Goal: Information Seeking & Learning: Learn about a topic

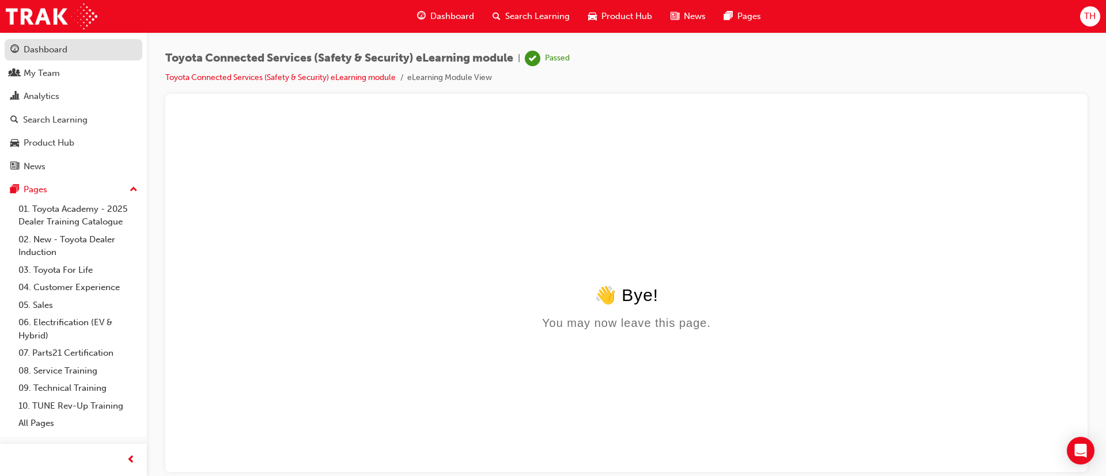
click at [66, 54] on div "Dashboard" at bounding box center [46, 49] width 44 height 13
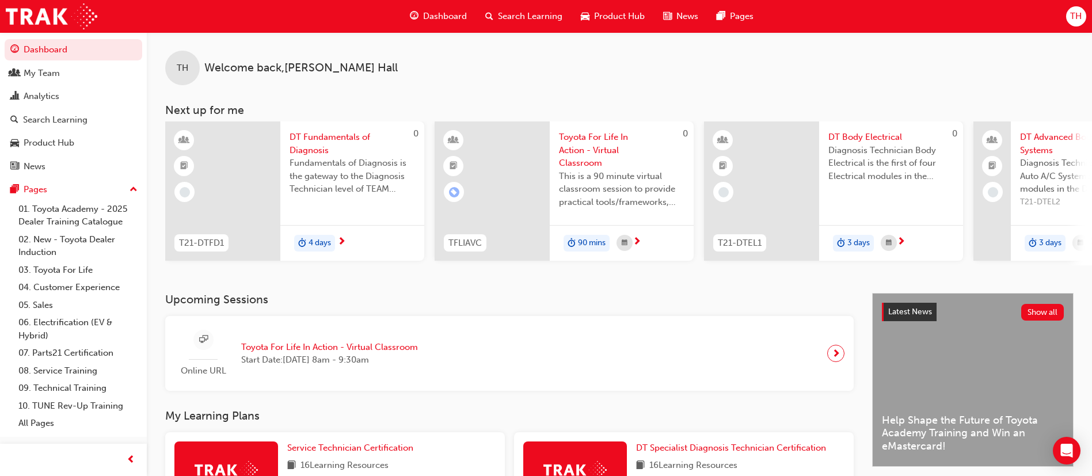
click at [534, 17] on span "Search Learning" at bounding box center [530, 16] width 65 height 13
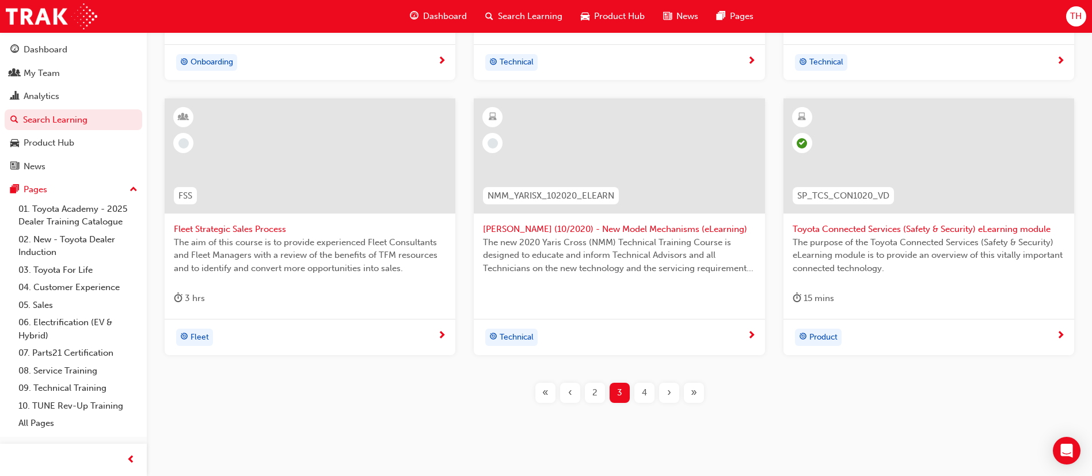
scroll to position [463, 0]
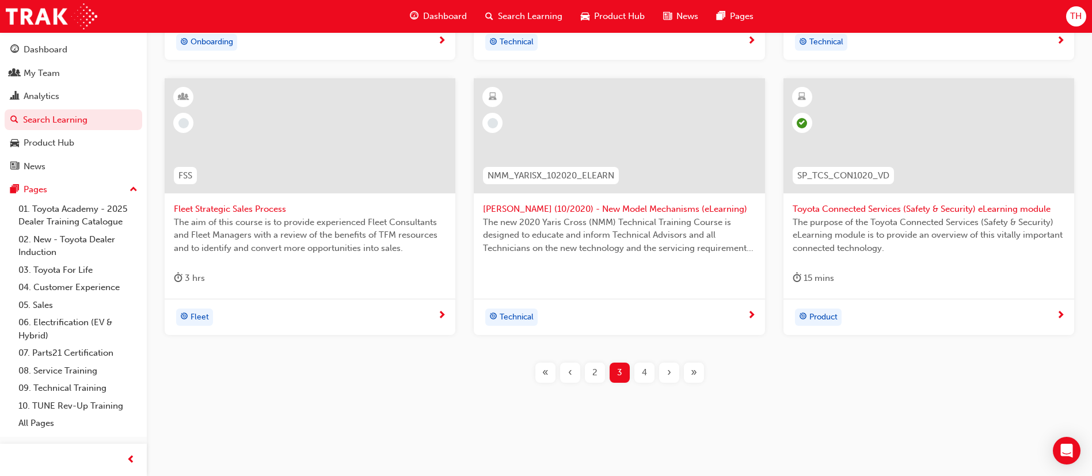
click at [651, 381] on div "4" at bounding box center [645, 373] width 20 height 20
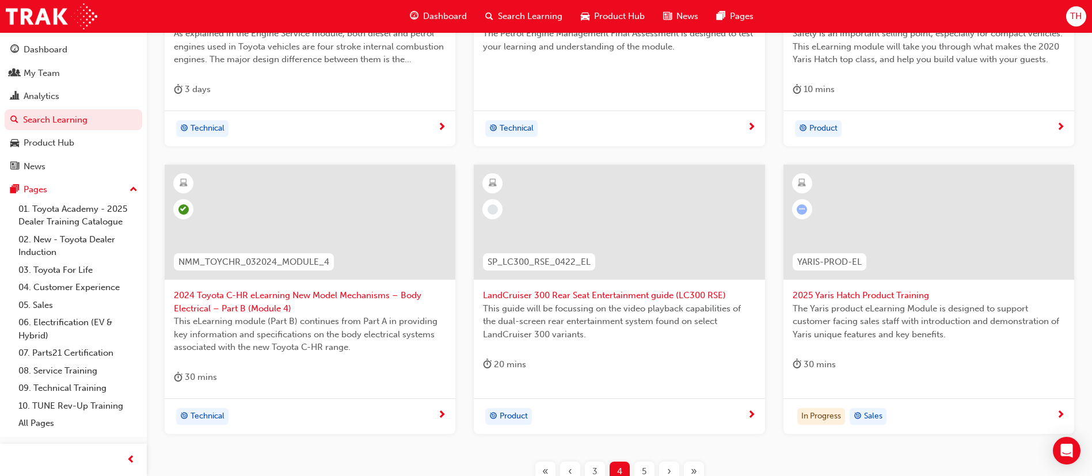
scroll to position [463, 0]
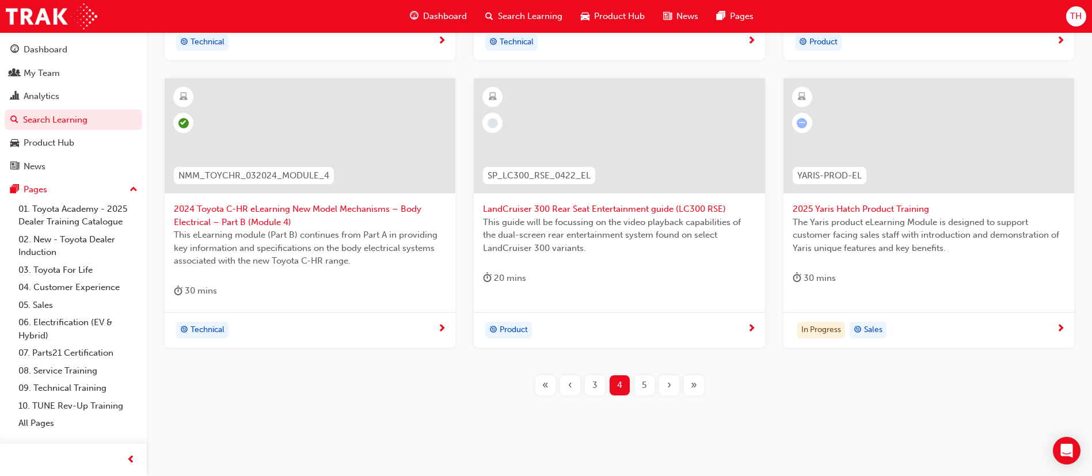
click at [646, 389] on span "5" at bounding box center [644, 385] width 5 height 13
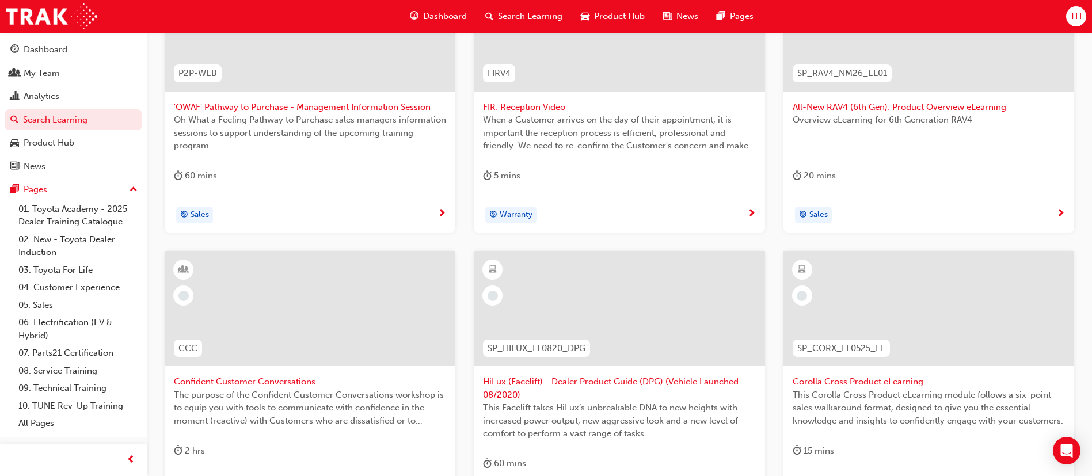
scroll to position [204, 0]
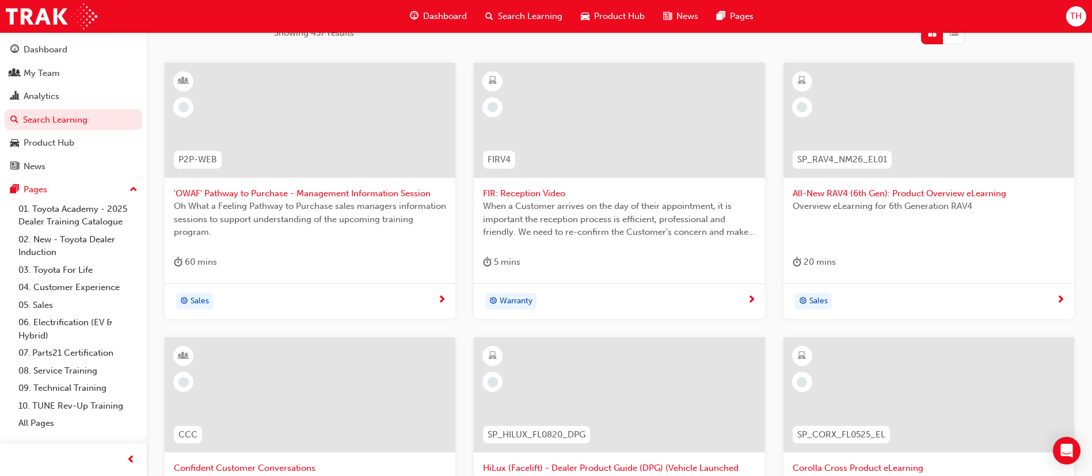
click at [891, 192] on span "All-New RAV4 (6th Gen): Product Overview eLearning" at bounding box center [929, 193] width 272 height 13
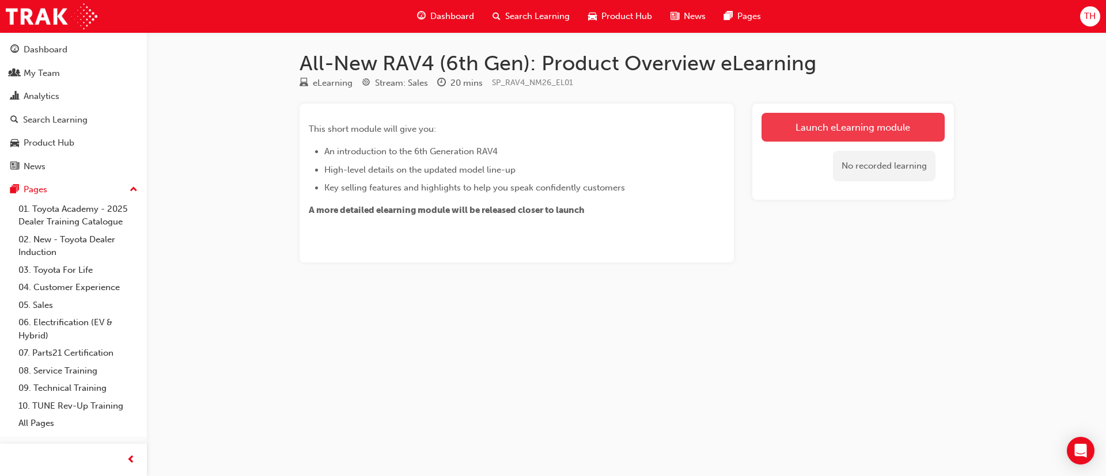
click at [849, 128] on link "Launch eLearning module" at bounding box center [852, 127] width 183 height 29
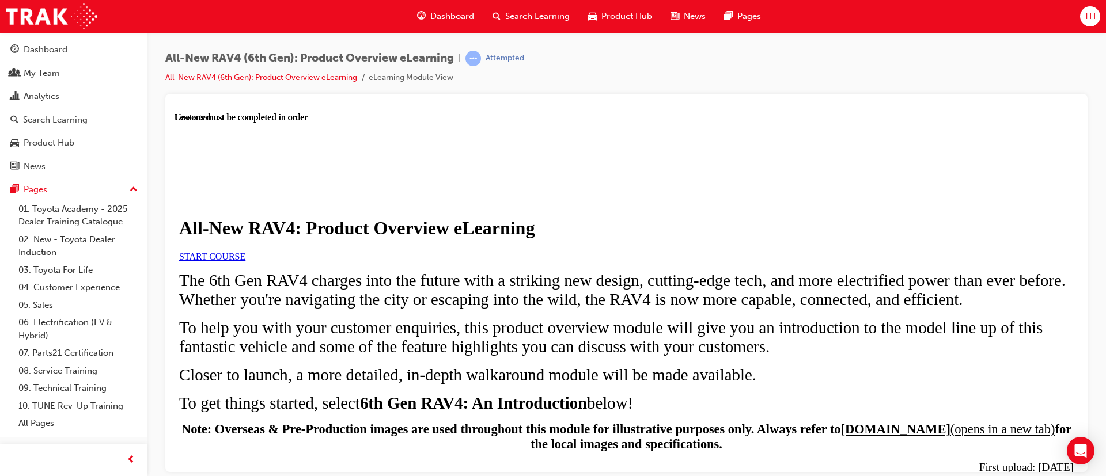
click at [245, 261] on span "START COURSE" at bounding box center [212, 256] width 66 height 10
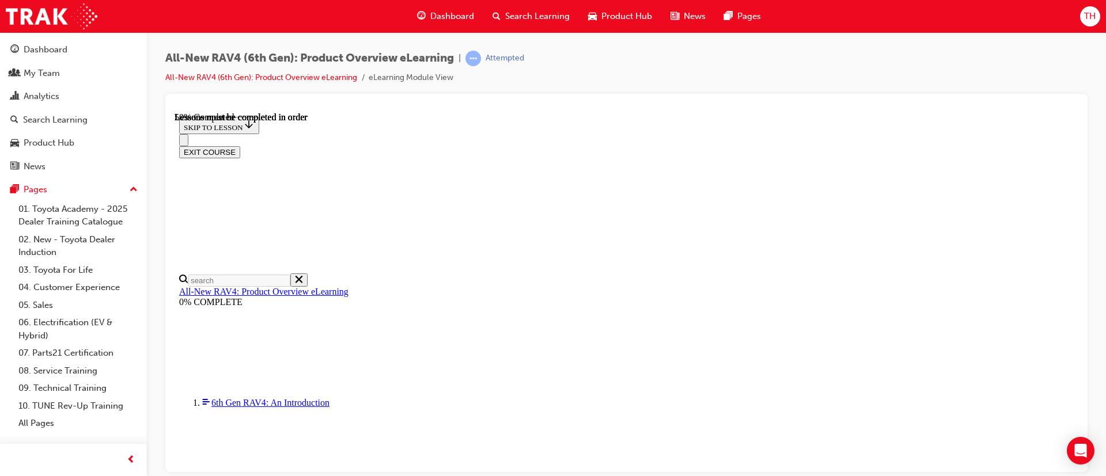
scroll to position [1123, 0]
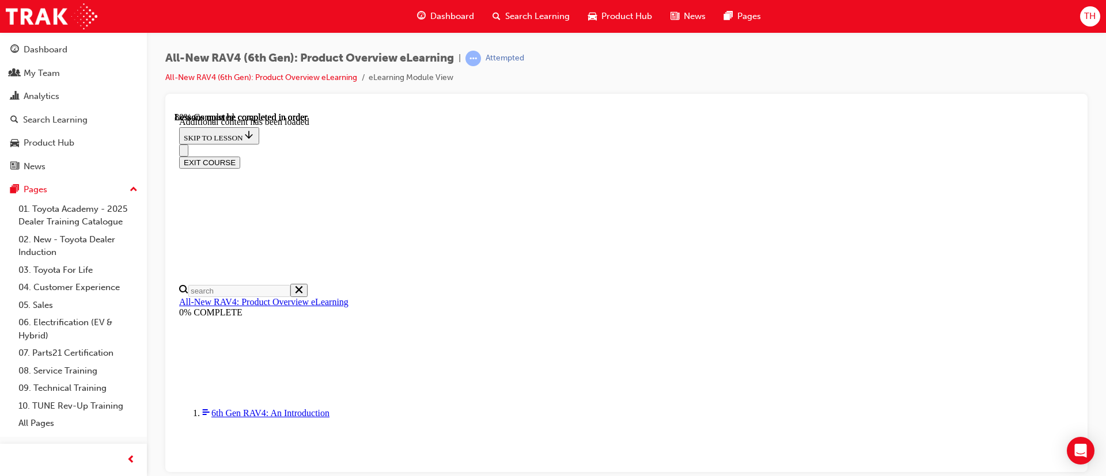
scroll to position [1500, 0]
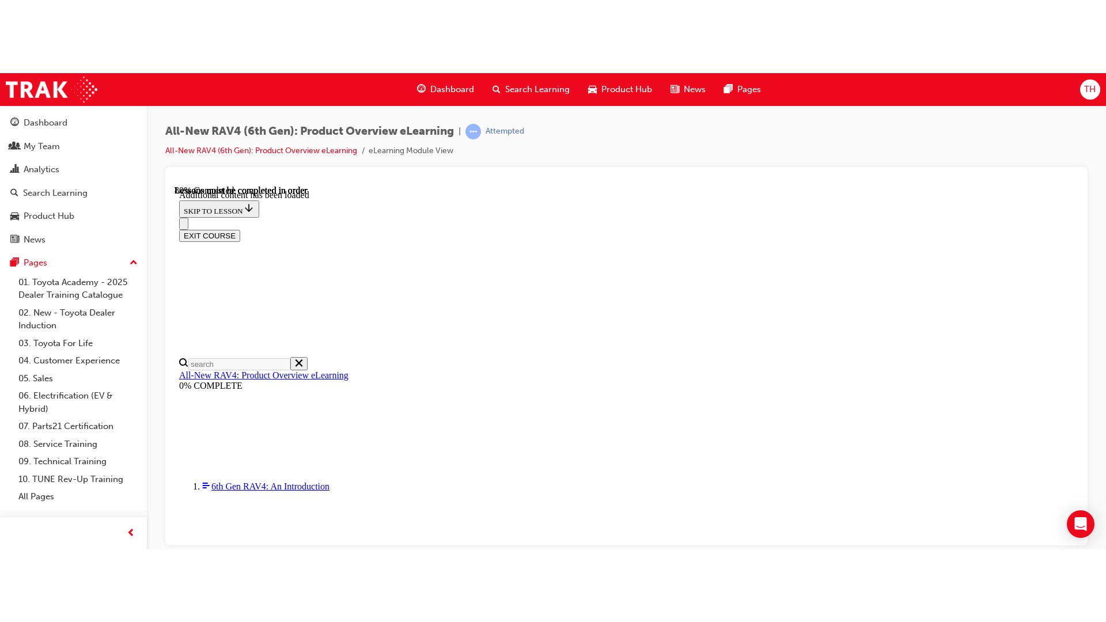
scroll to position [1568, 0]
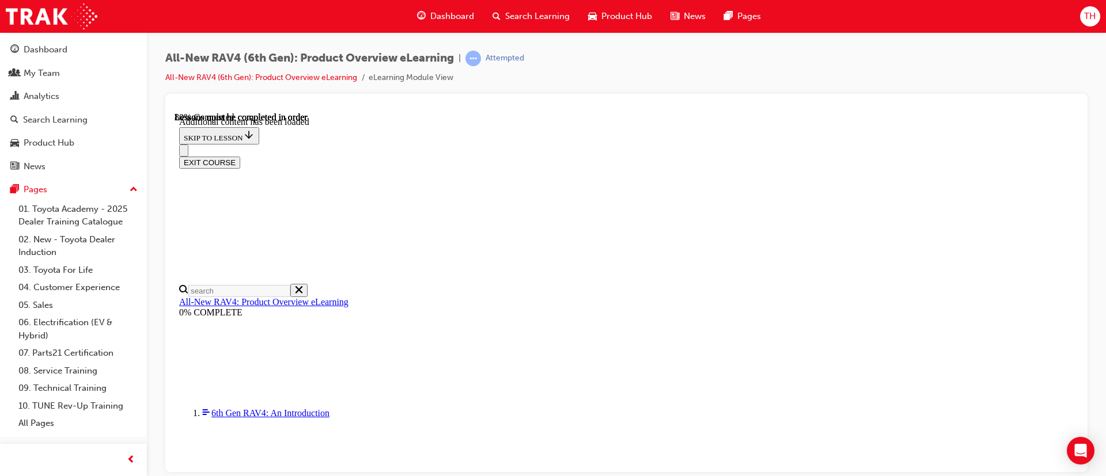
drag, startPoint x: 993, startPoint y: 450, endPoint x: 987, endPoint y: 447, distance: 6.7
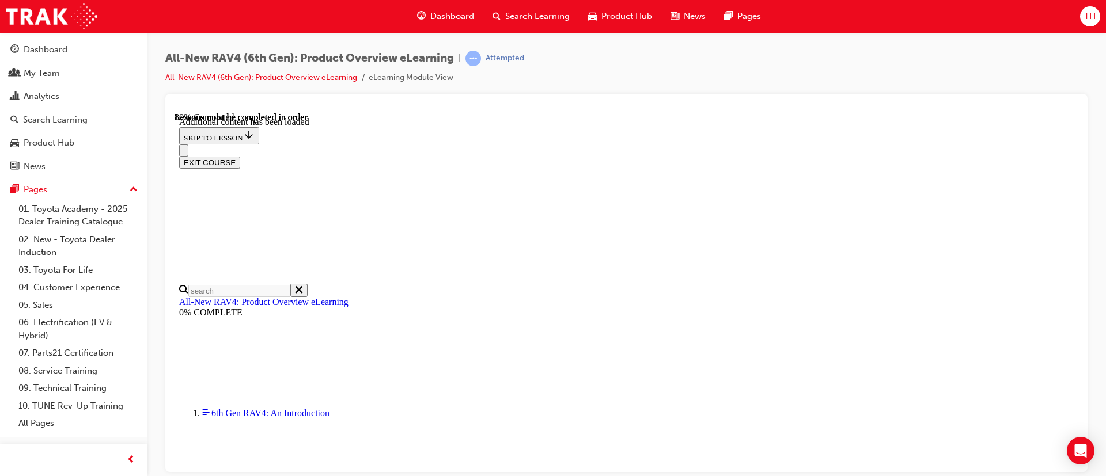
drag, startPoint x: 953, startPoint y: 452, endPoint x: 960, endPoint y: 449, distance: 8.0
drag, startPoint x: 982, startPoint y: 448, endPoint x: 1158, endPoint y: 665, distance: 278.5
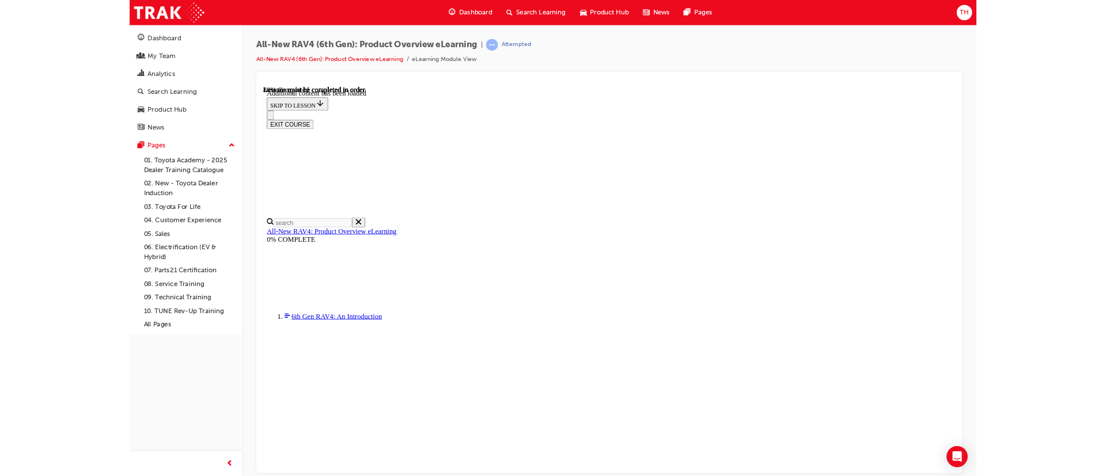
scroll to position [1486, 0]
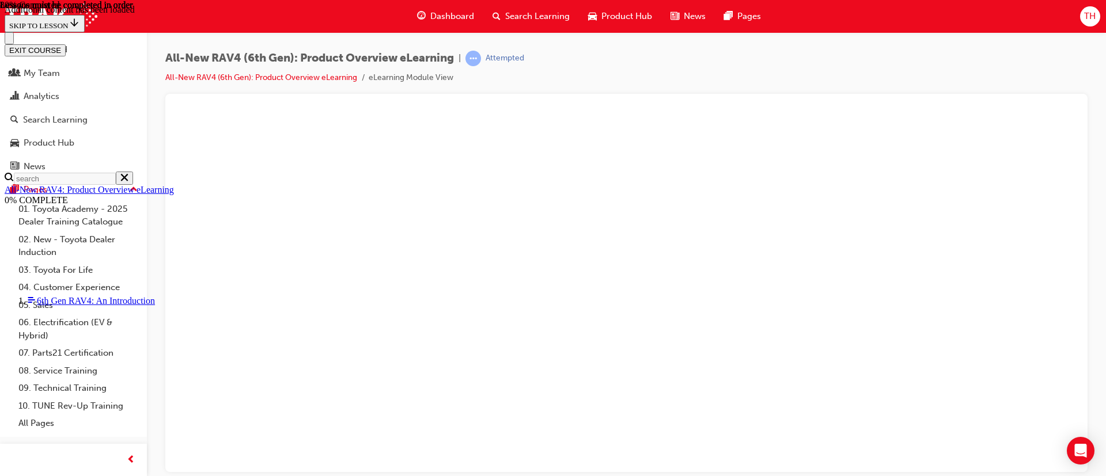
scroll to position [1748, 0]
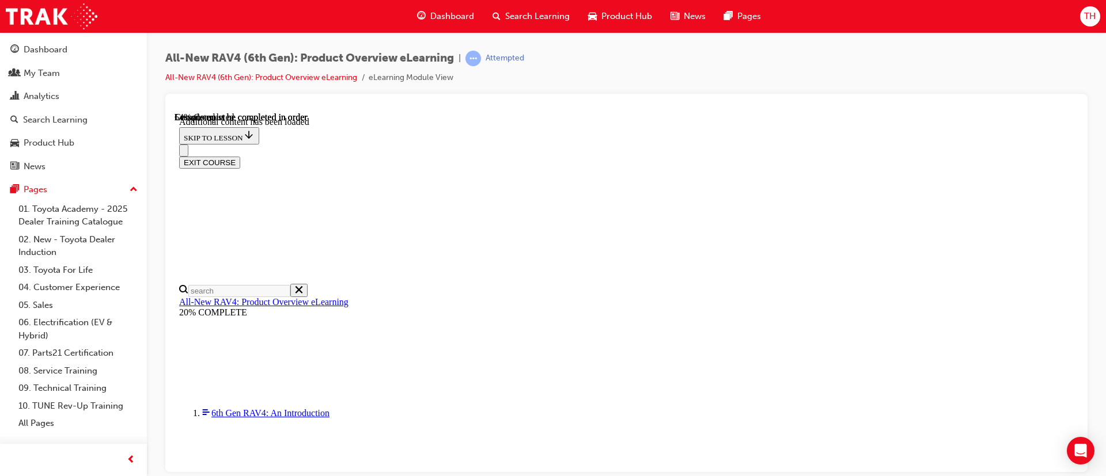
scroll to position [1154, 0]
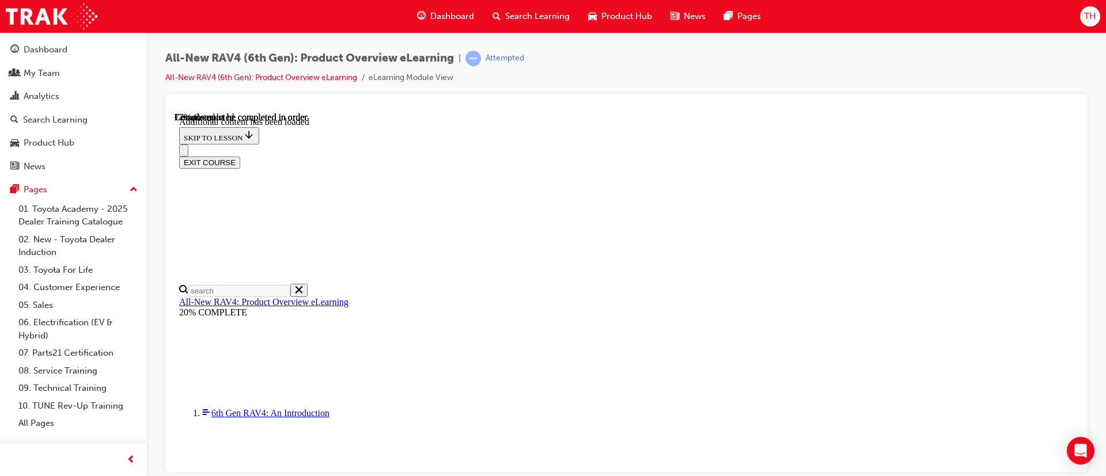
scroll to position [1672, 0]
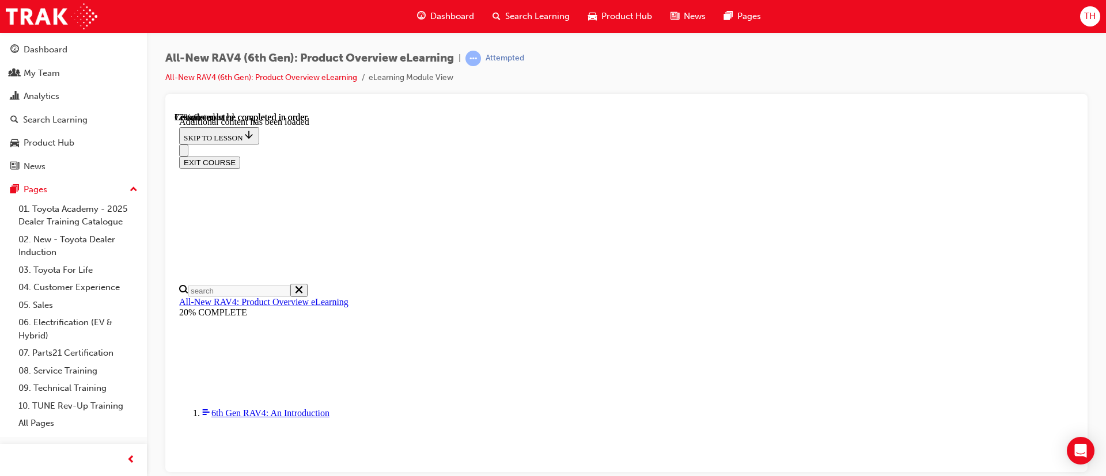
scroll to position [0, 166]
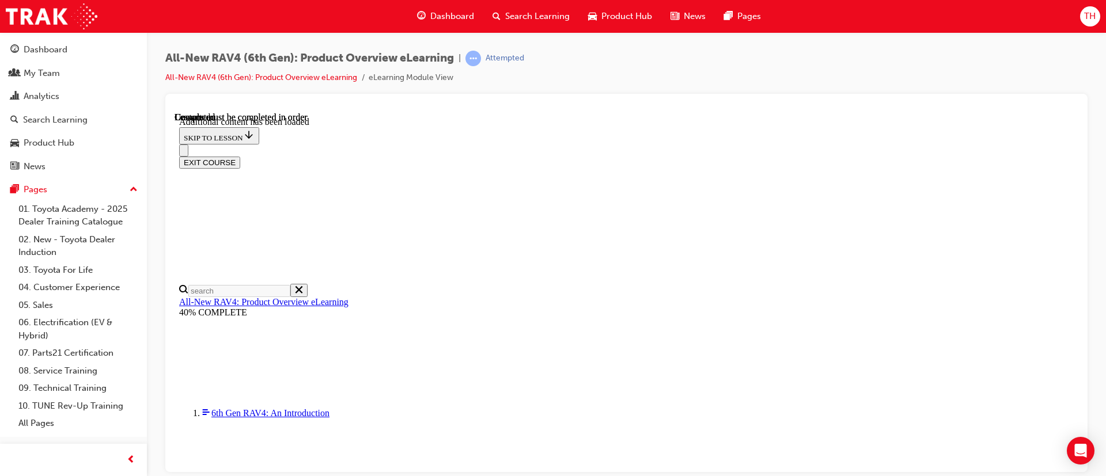
scroll to position [2164, 0]
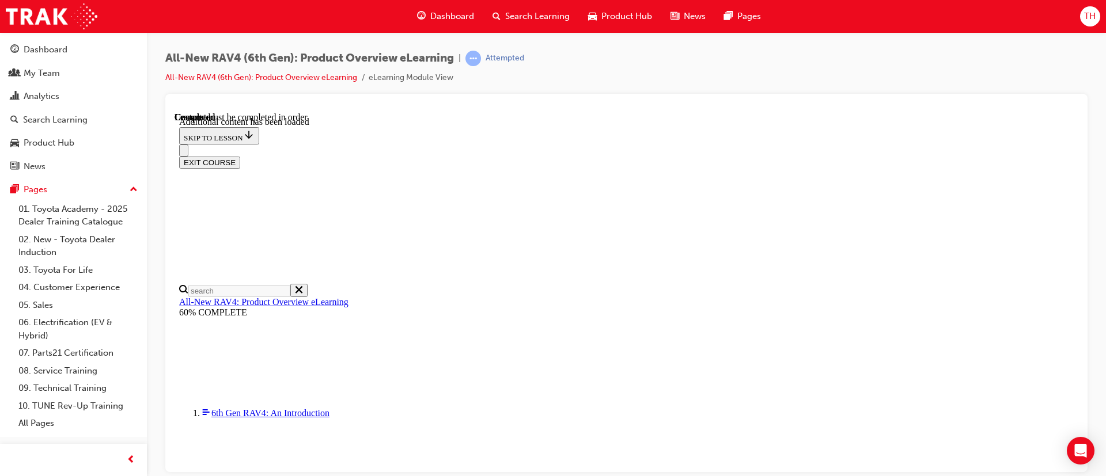
radio input "true"
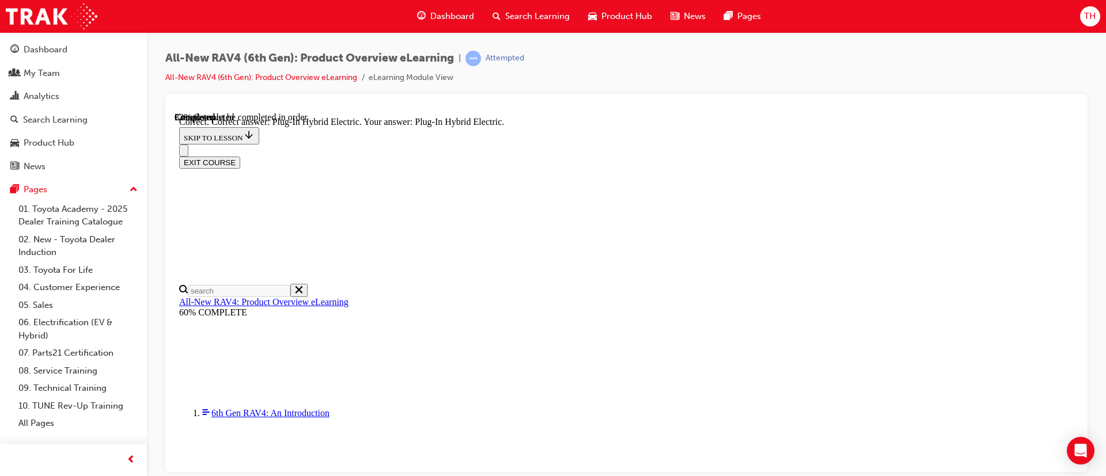
scroll to position [346, 0]
radio input "true"
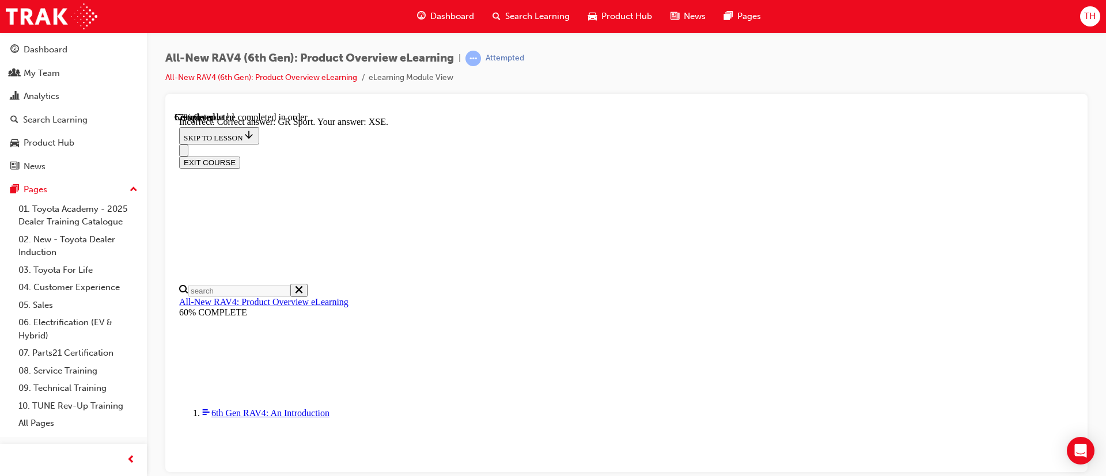
scroll to position [497, 0]
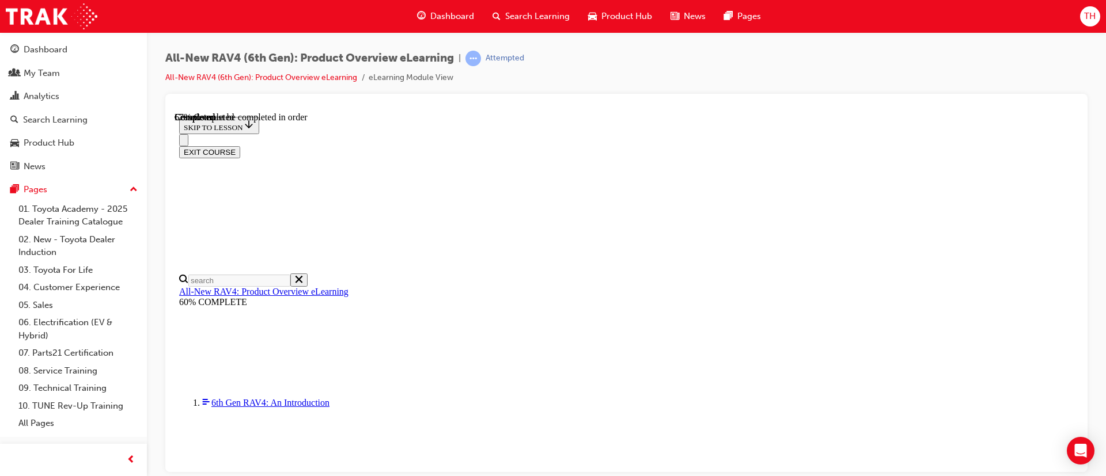
scroll to position [346, 0]
checkbox input "true"
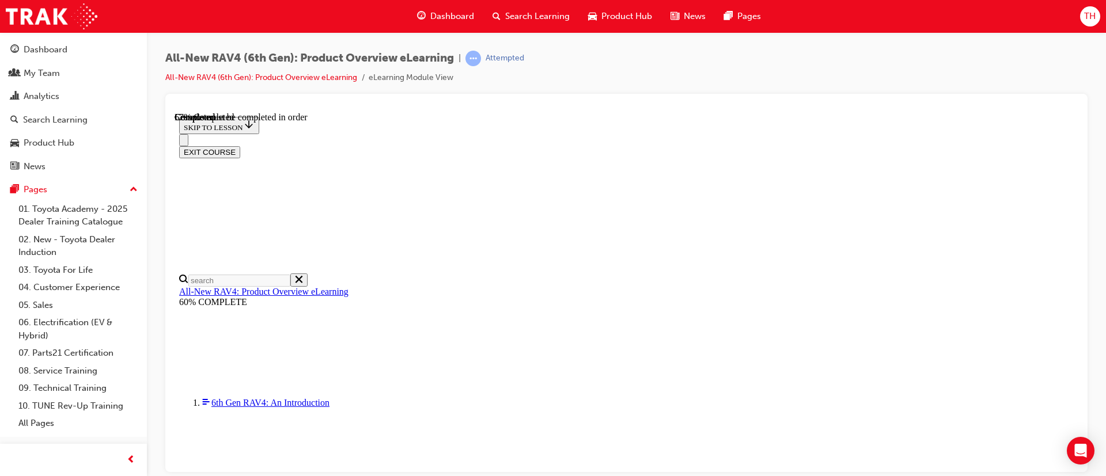
checkbox input "true"
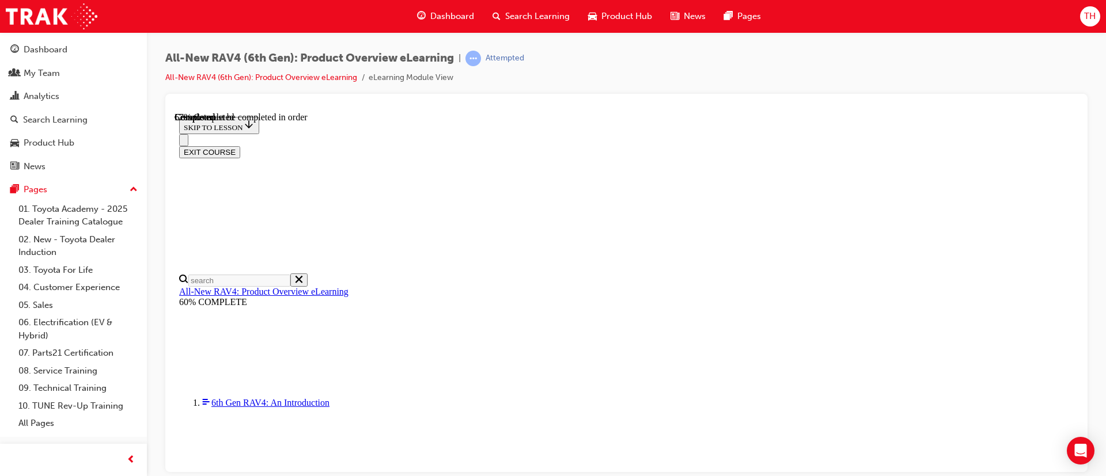
checkbox input "true"
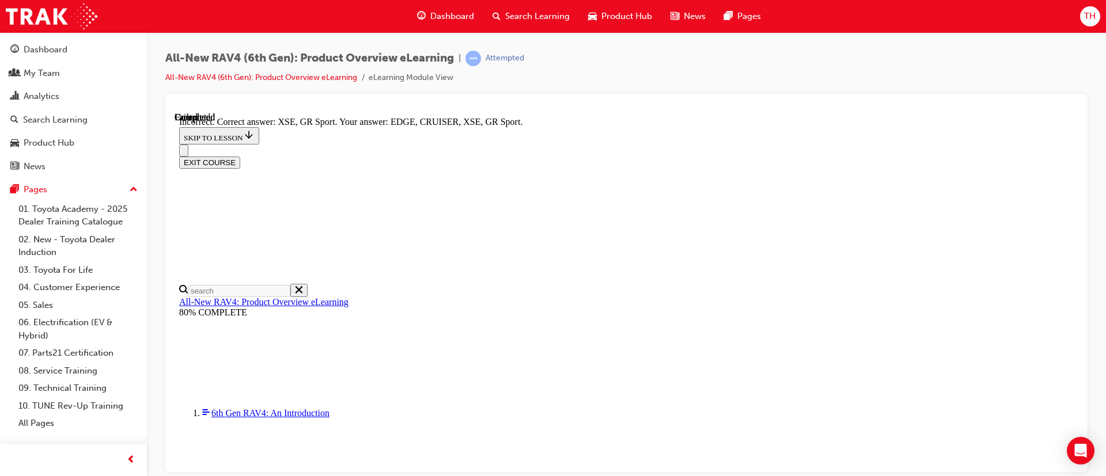
scroll to position [413, 0]
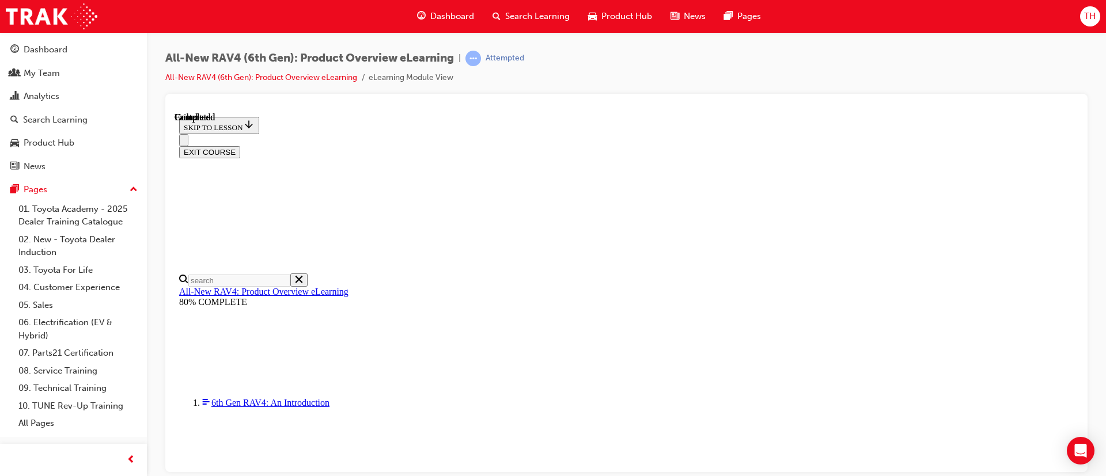
scroll to position [274, 0]
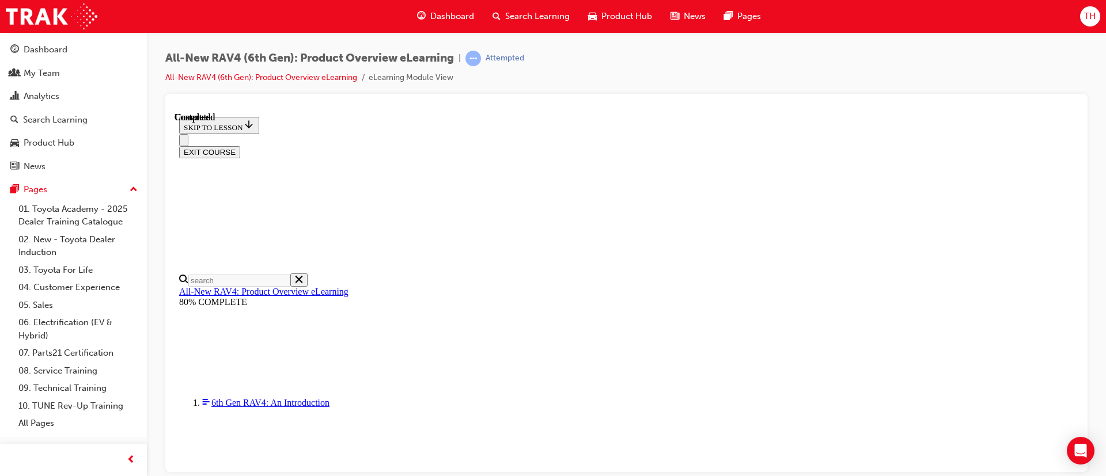
radio input "true"
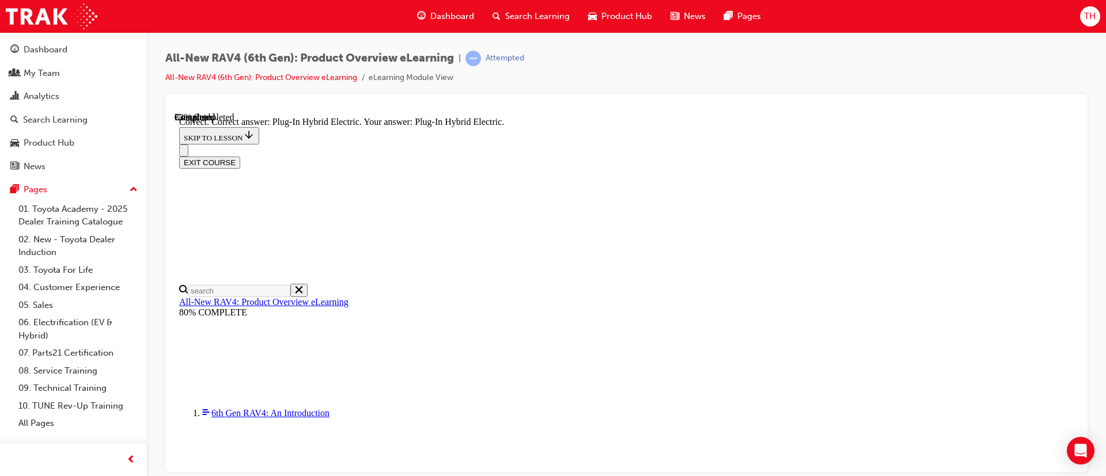
scroll to position [414, 0]
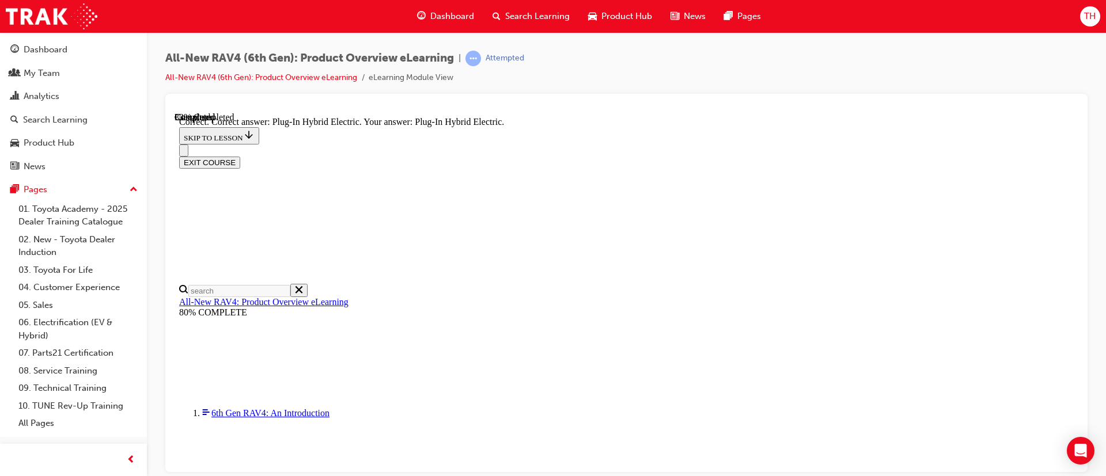
radio input "true"
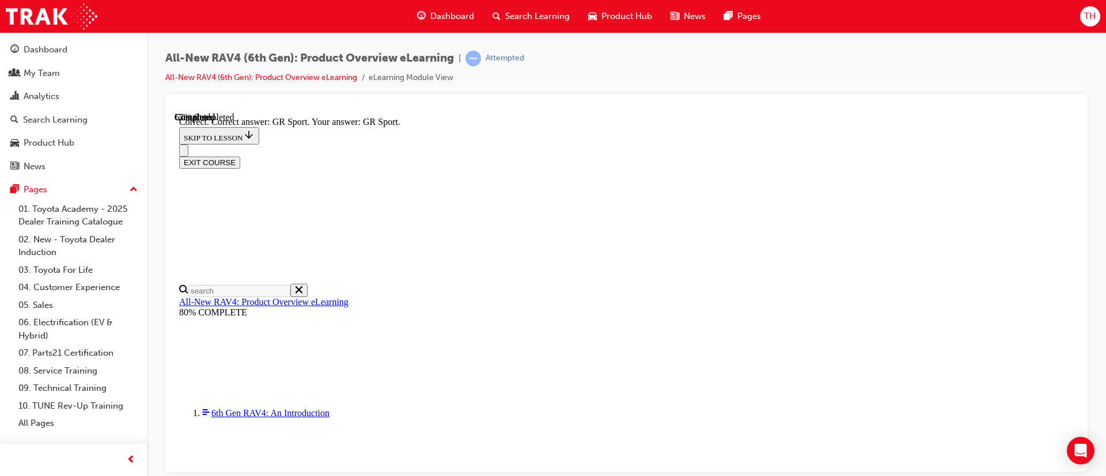
scroll to position [497, 0]
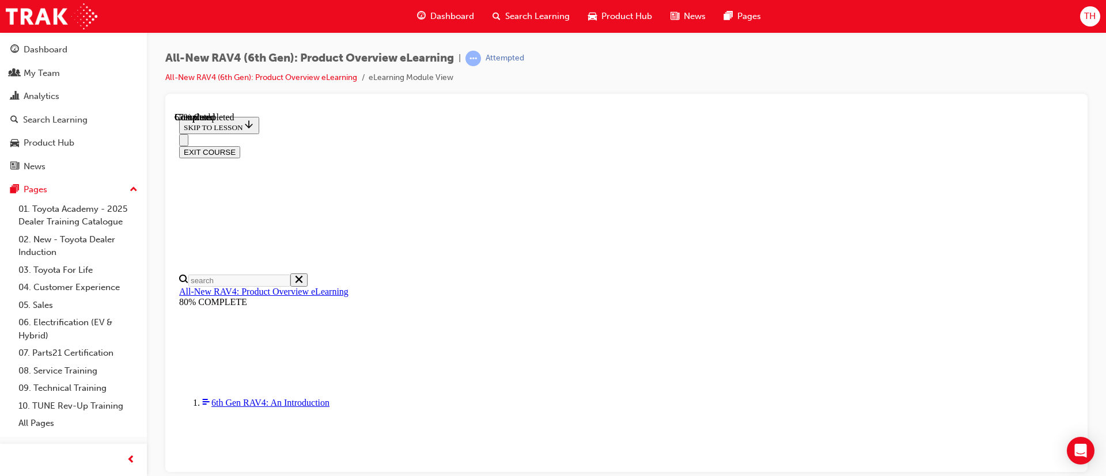
scroll to position [430, 0]
checkbox input "true"
drag, startPoint x: 543, startPoint y: 332, endPoint x: 635, endPoint y: 377, distance: 101.7
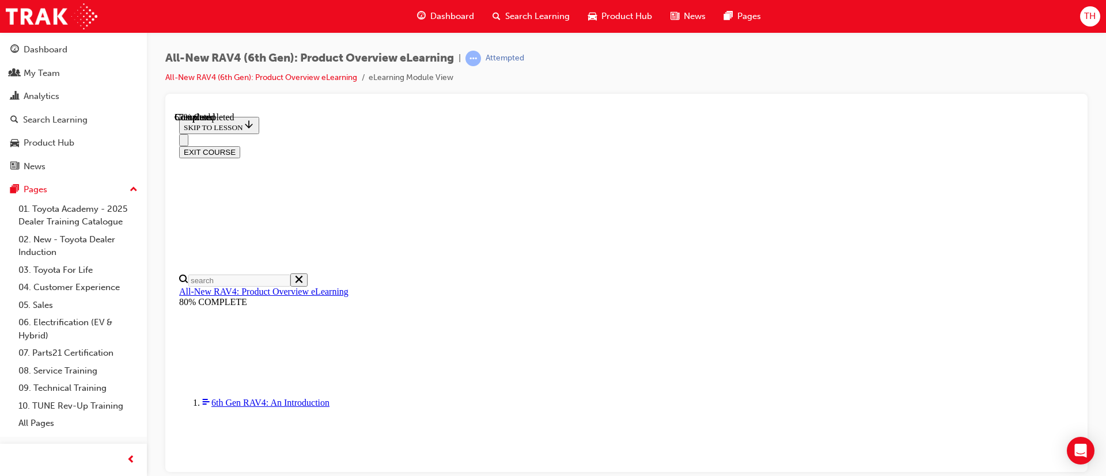
checkbox input "true"
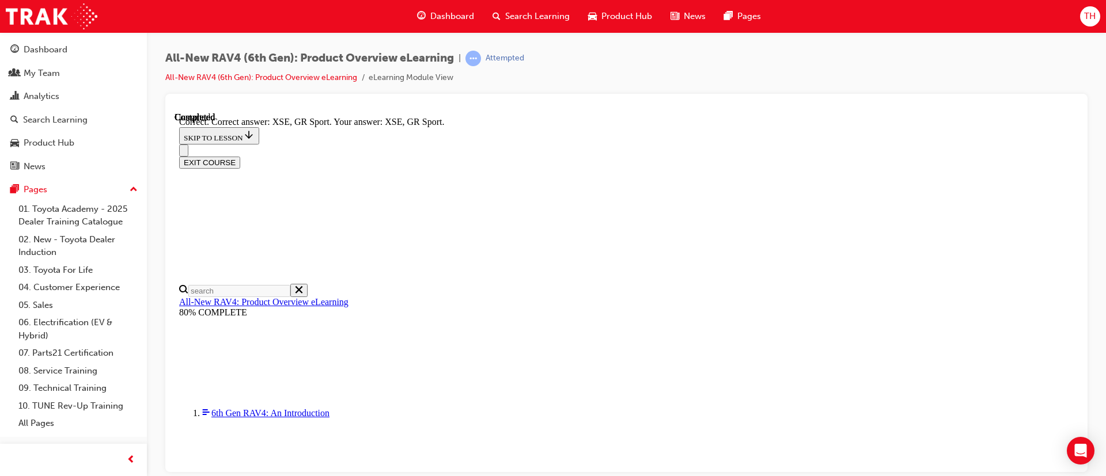
scroll to position [500, 0]
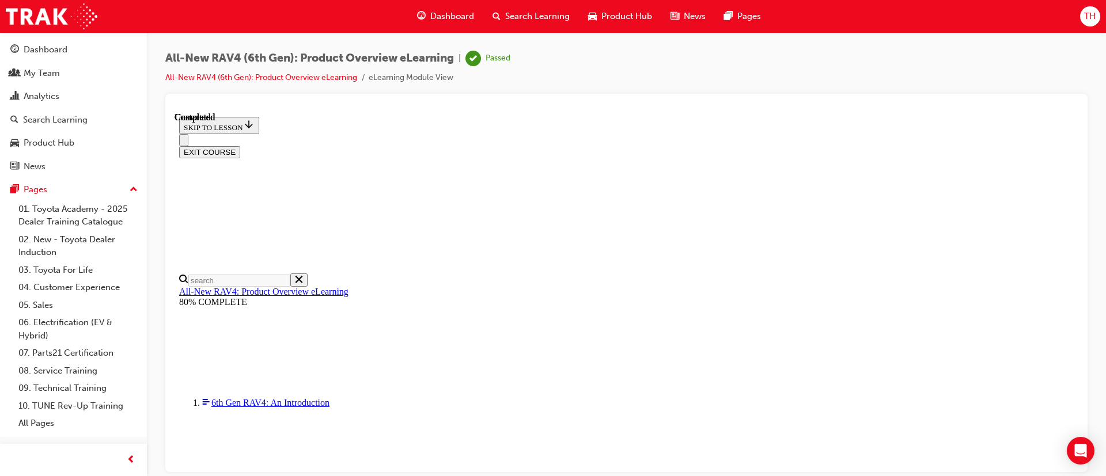
scroll to position [274, 0]
click at [240, 146] on button "EXIT COURSE" at bounding box center [209, 152] width 61 height 12
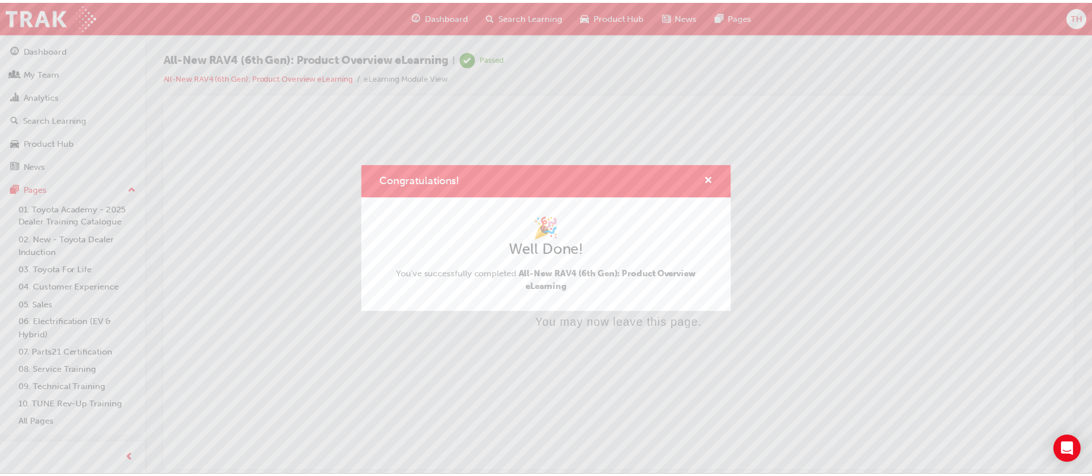
scroll to position [0, 0]
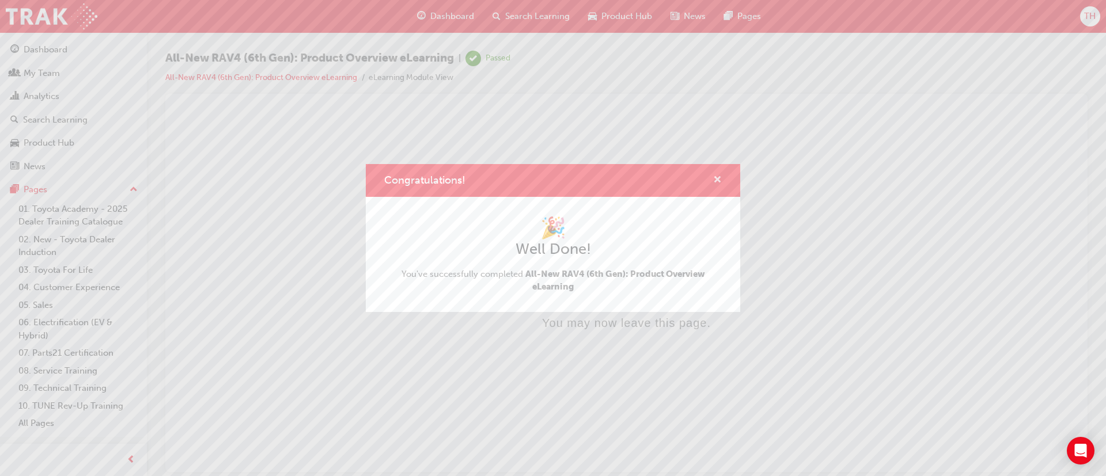
click at [716, 176] on span "cross-icon" at bounding box center [717, 181] width 9 height 10
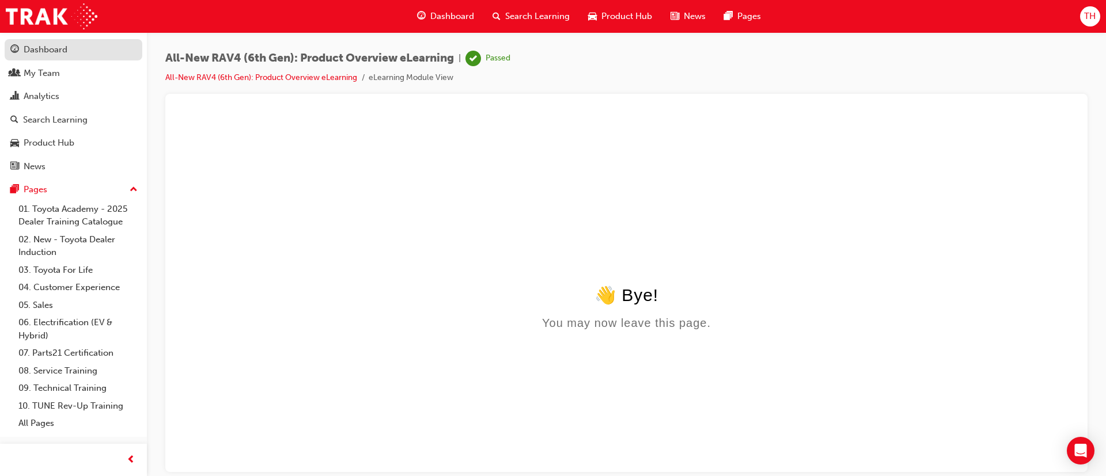
click at [56, 55] on div "Dashboard" at bounding box center [46, 49] width 44 height 13
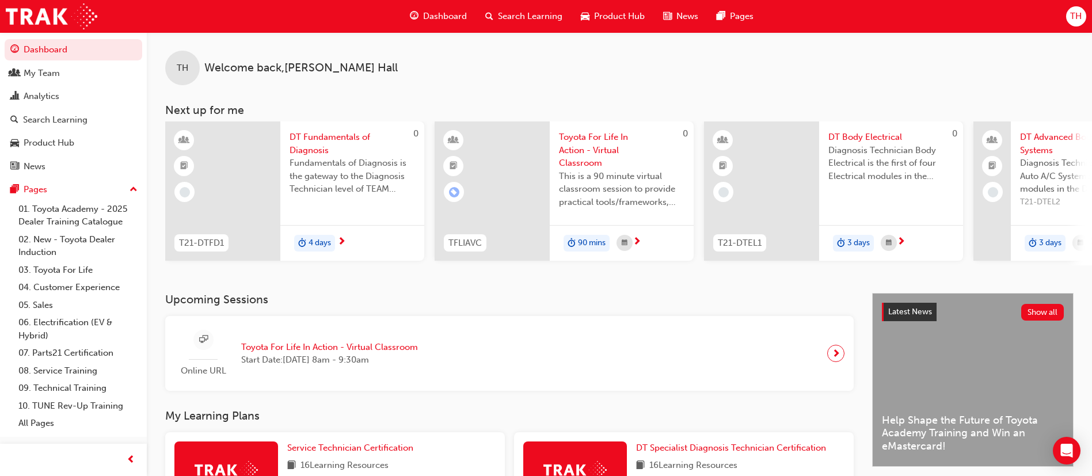
drag, startPoint x: 715, startPoint y: 240, endPoint x: 526, endPoint y: 299, distance: 198.5
click at [526, 299] on h3 "Upcoming Sessions" at bounding box center [509, 299] width 689 height 13
click at [518, 10] on span "Search Learning" at bounding box center [530, 16] width 65 height 13
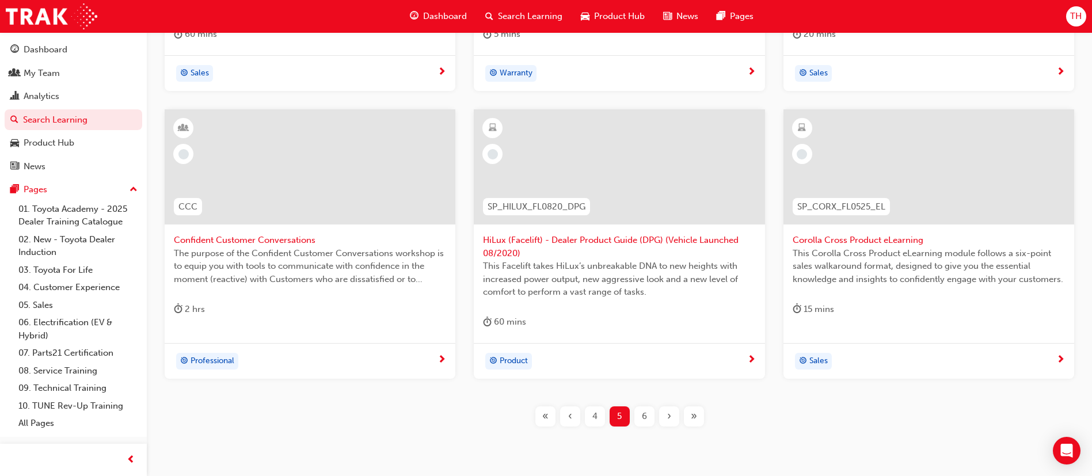
scroll to position [346, 0]
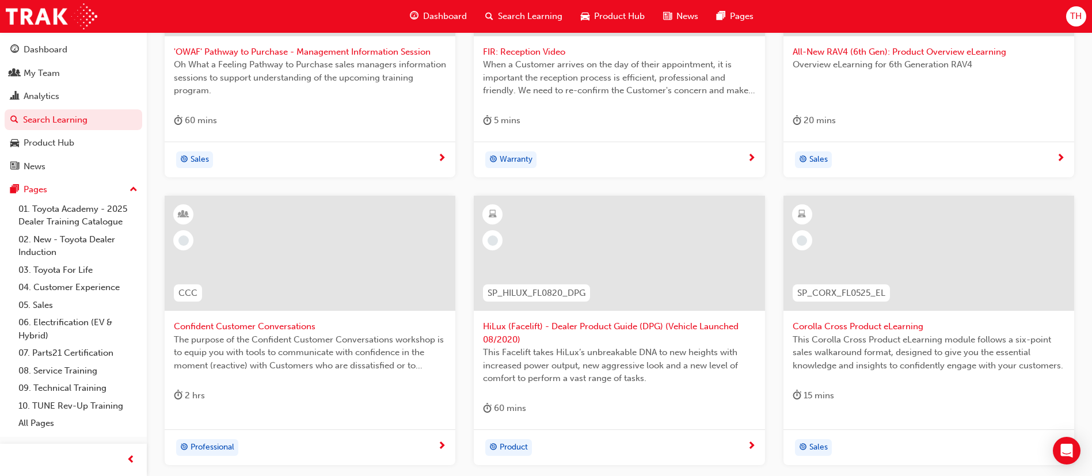
click at [910, 326] on span "Corolla Cross Product eLearning" at bounding box center [929, 326] width 272 height 13
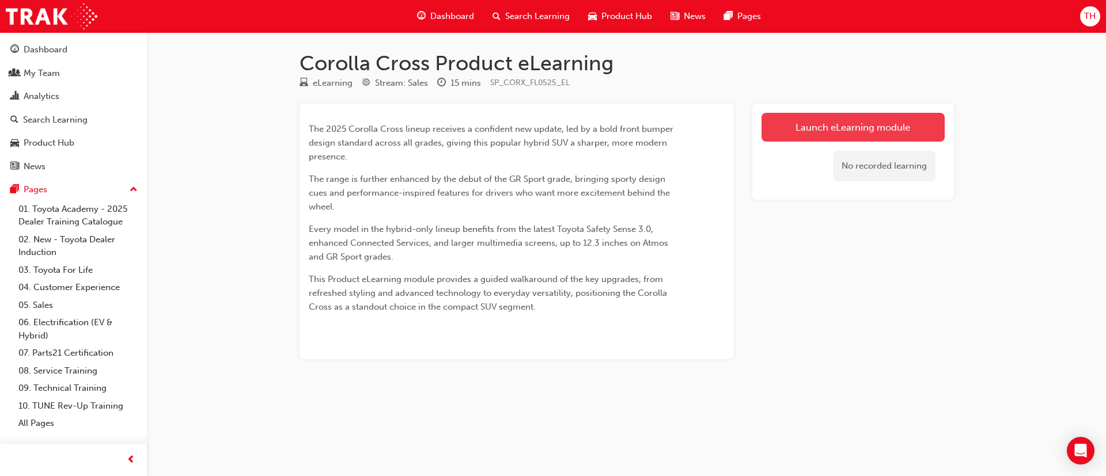
click at [868, 119] on link "Launch eLearning module" at bounding box center [852, 127] width 183 height 29
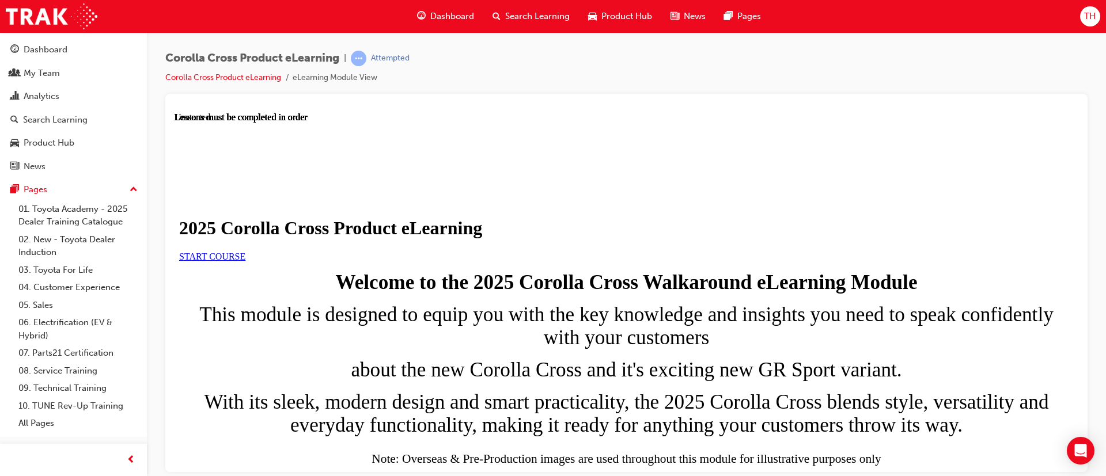
click at [245, 261] on link "START COURSE" at bounding box center [212, 256] width 66 height 10
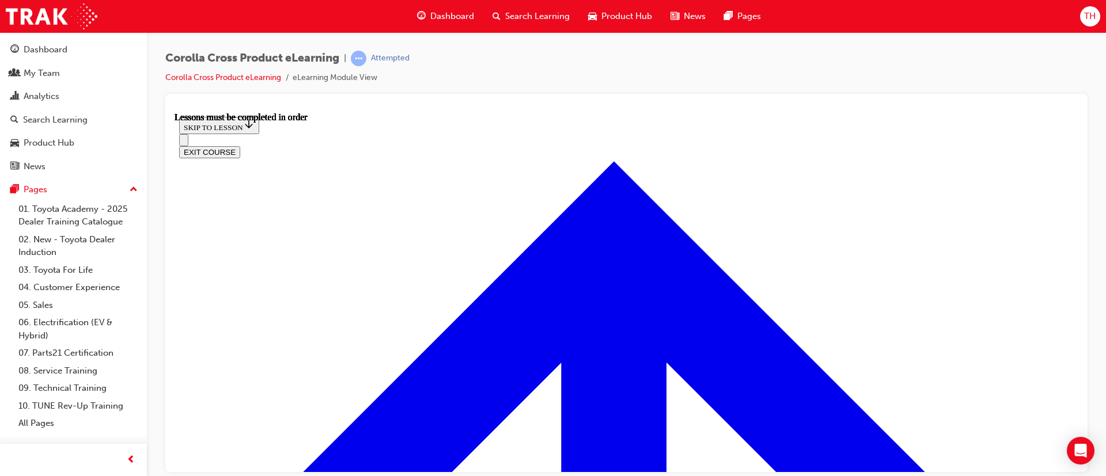
scroll to position [709, 0]
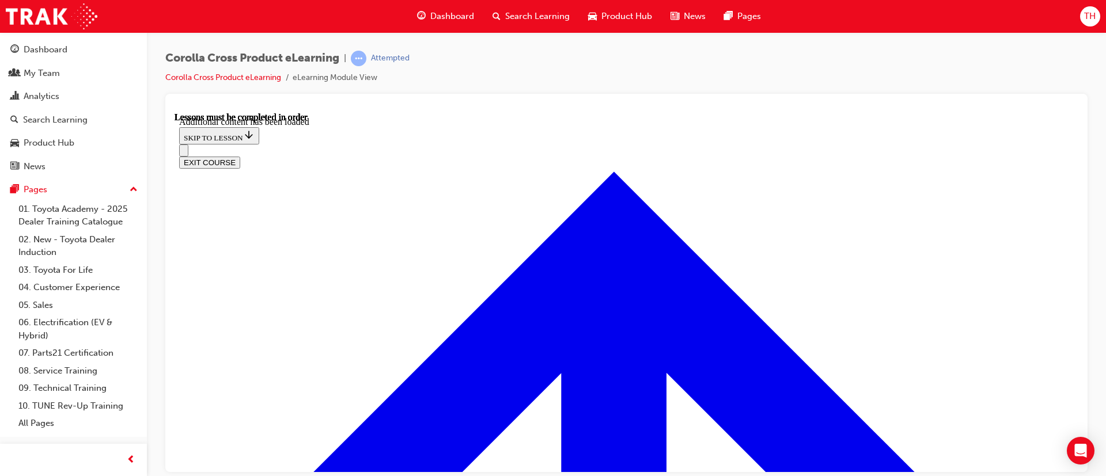
scroll to position [1900, 0]
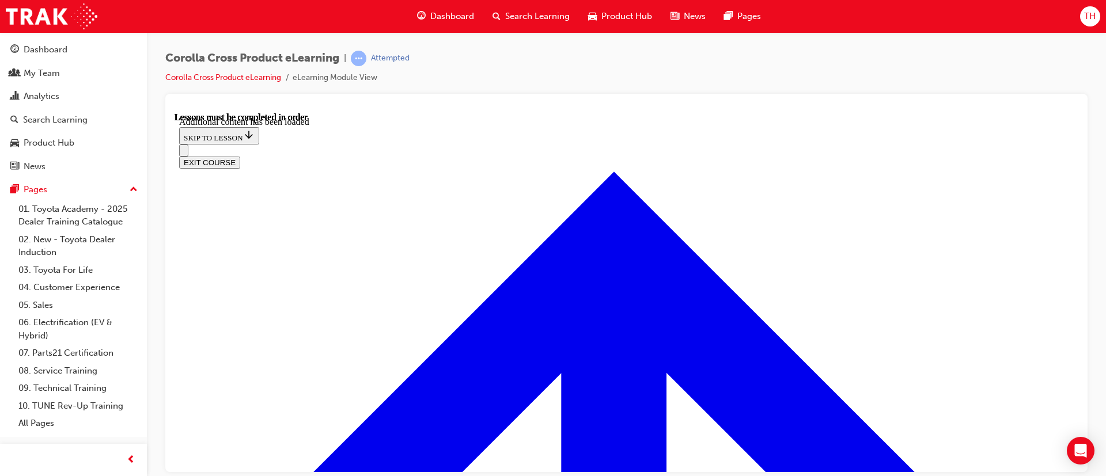
radio input "true"
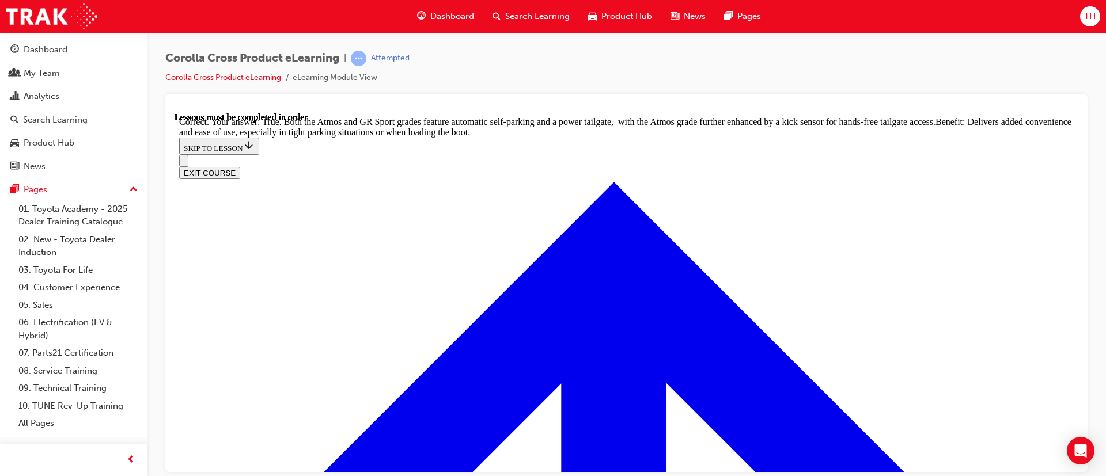
scroll to position [2574, 0]
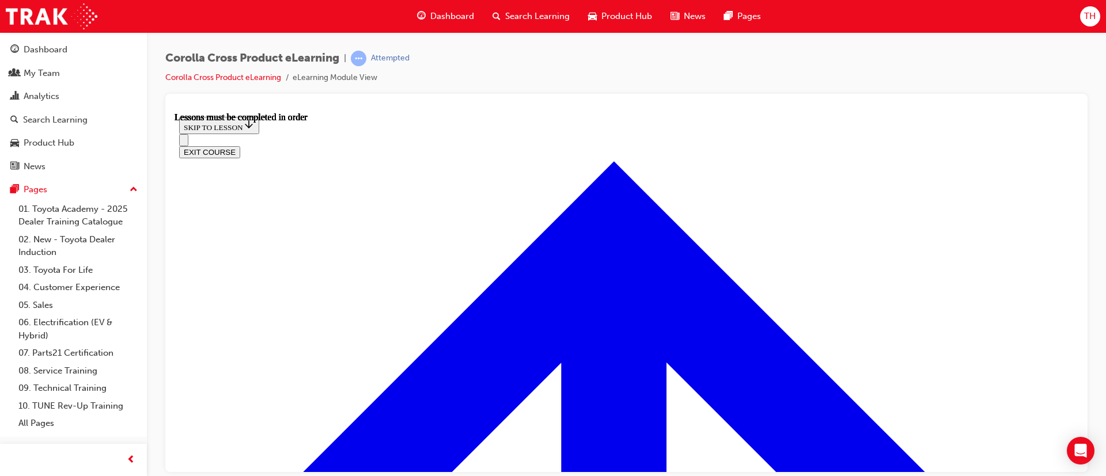
scroll to position [904, 0]
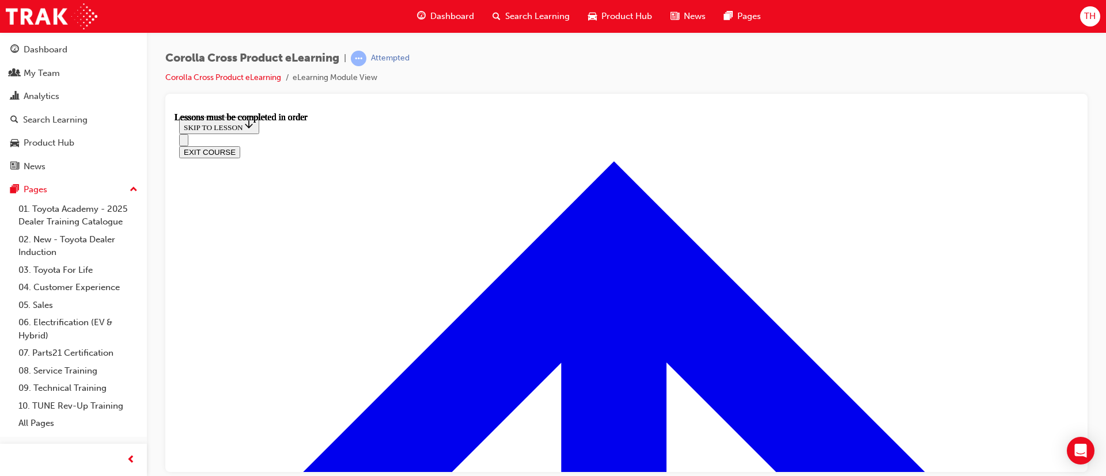
scroll to position [1099, 0]
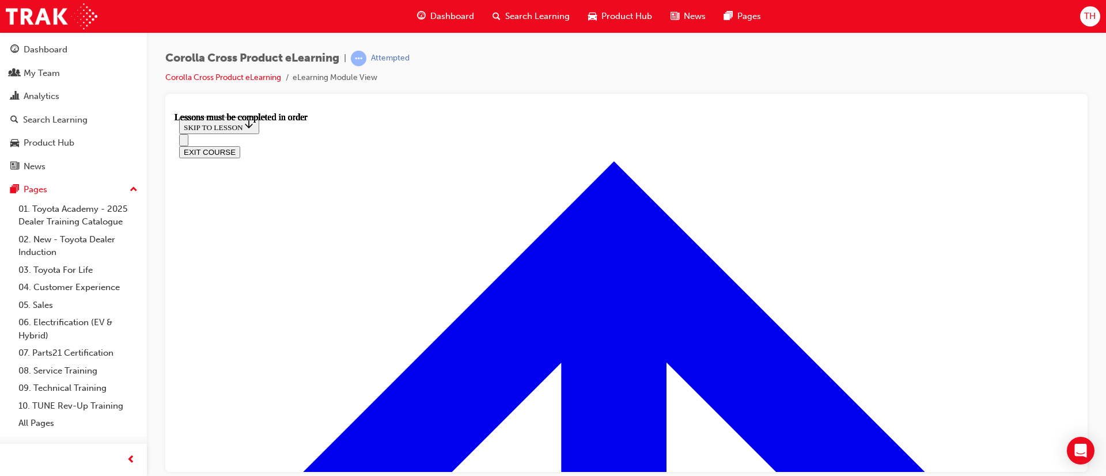
scroll to position [213, 0]
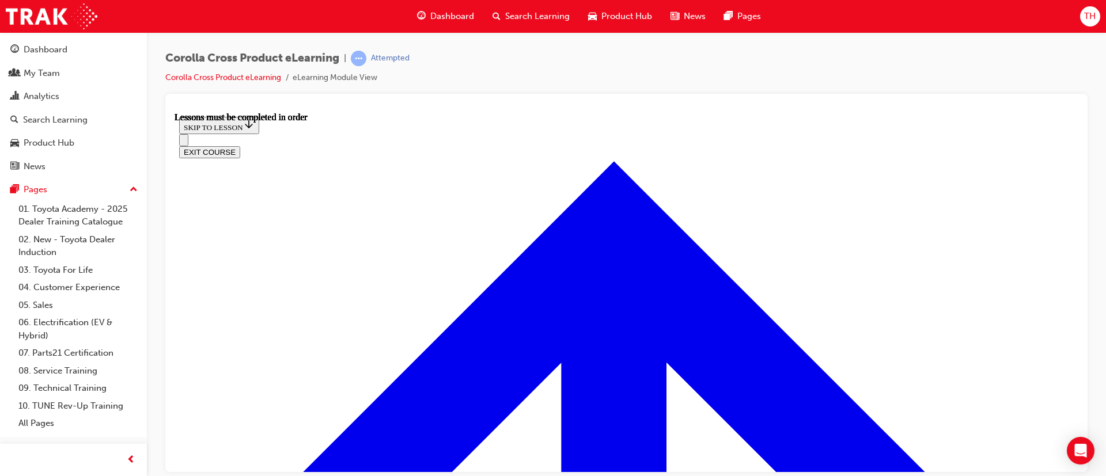
scroll to position [1094, 0]
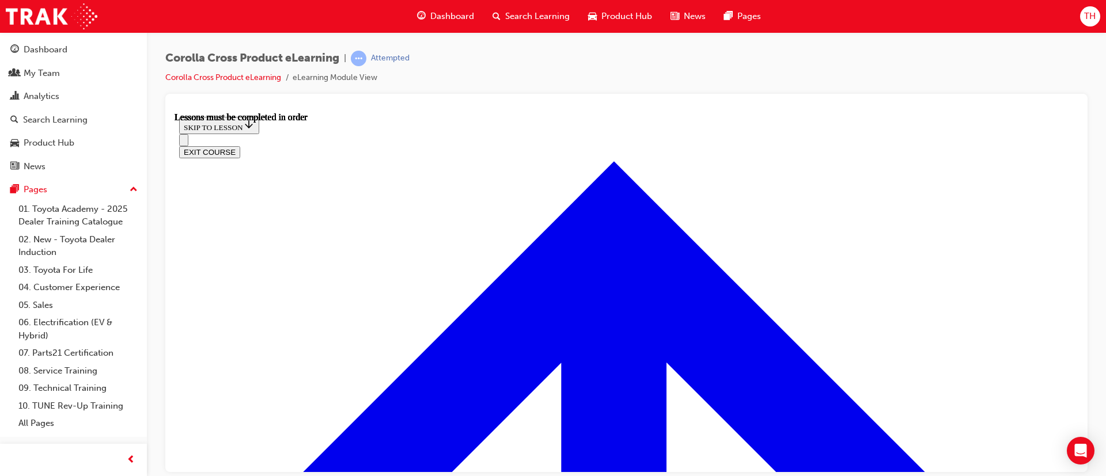
drag, startPoint x: 656, startPoint y: 240, endPoint x: 668, endPoint y: 348, distance: 109.5
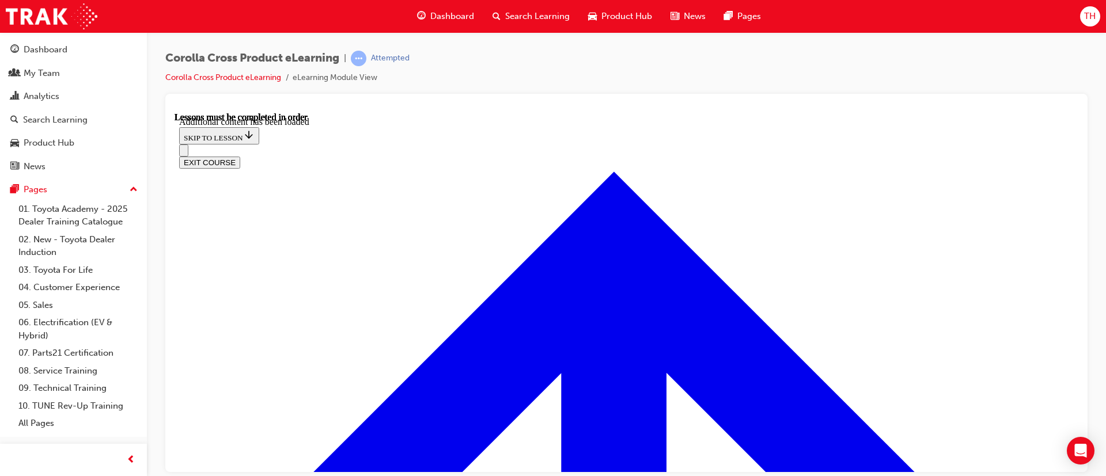
scroll to position [989, 0]
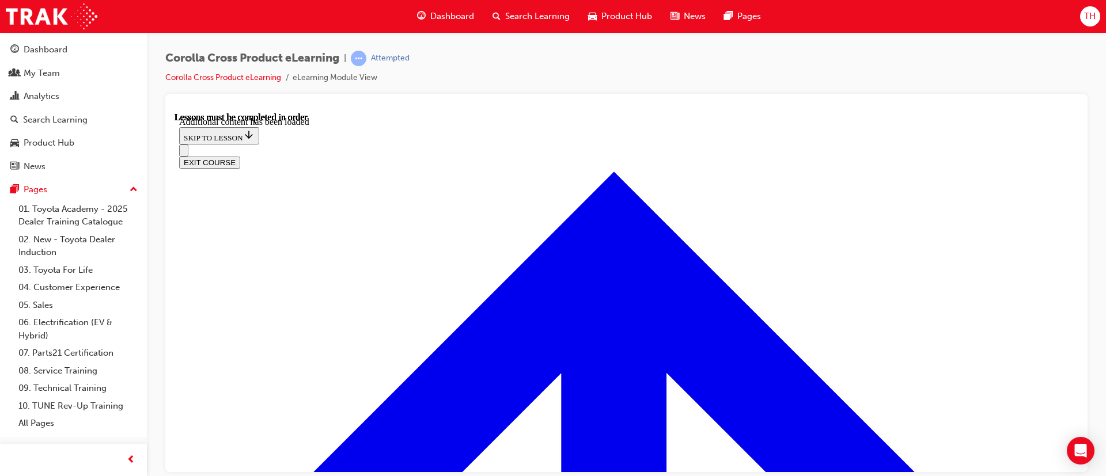
radio input "true"
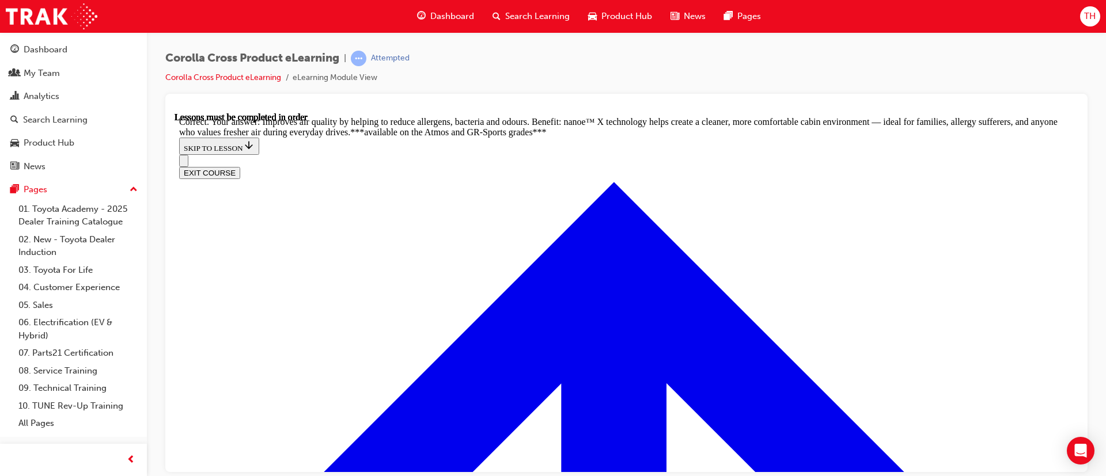
drag, startPoint x: 574, startPoint y: 246, endPoint x: 596, endPoint y: 284, distance: 43.9
radio input "true"
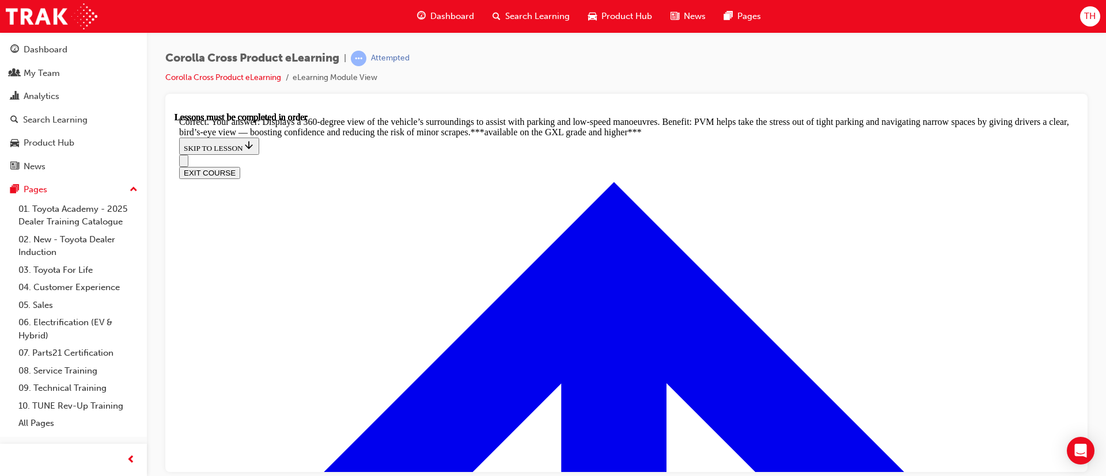
scroll to position [2635, 0]
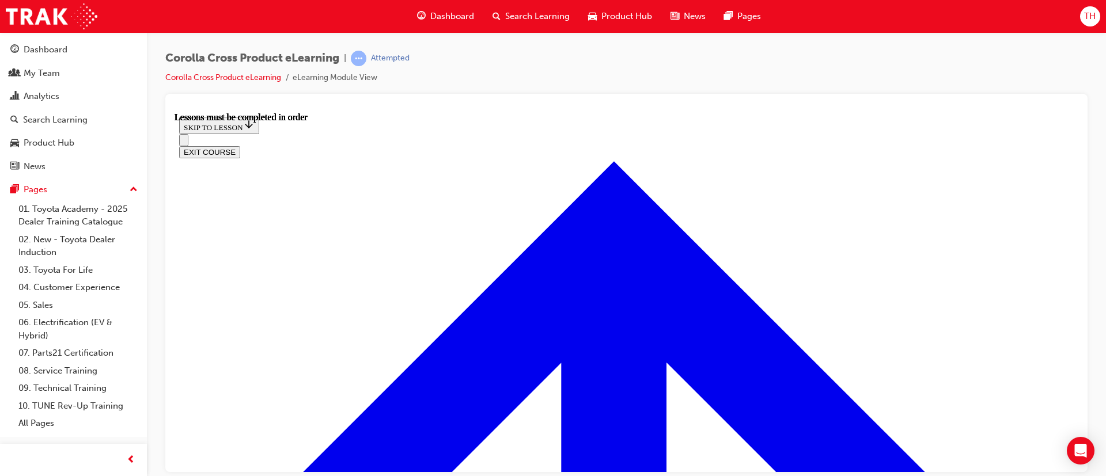
scroll to position [991, 0]
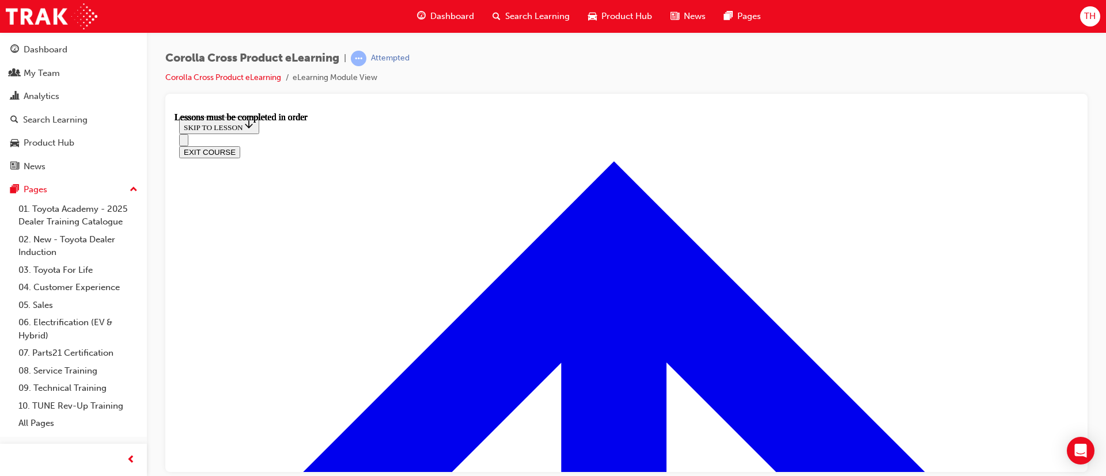
scroll to position [885, 0]
drag, startPoint x: 606, startPoint y: 230, endPoint x: 599, endPoint y: 234, distance: 8.0
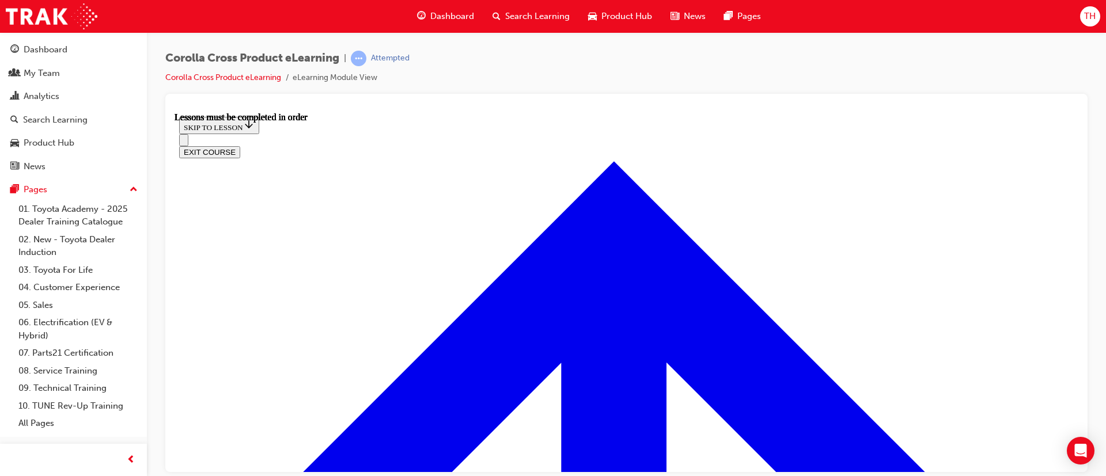
scroll to position [1144, 0]
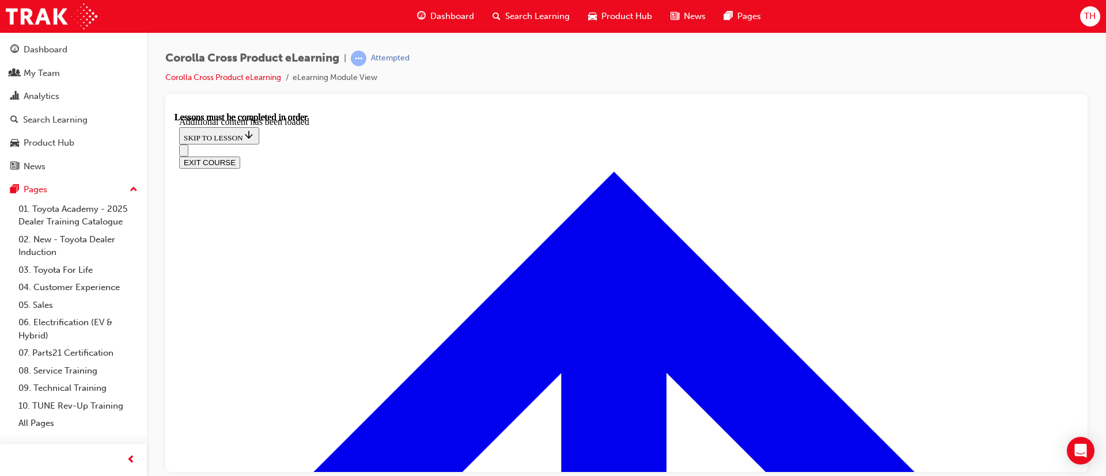
scroll to position [1159, 0]
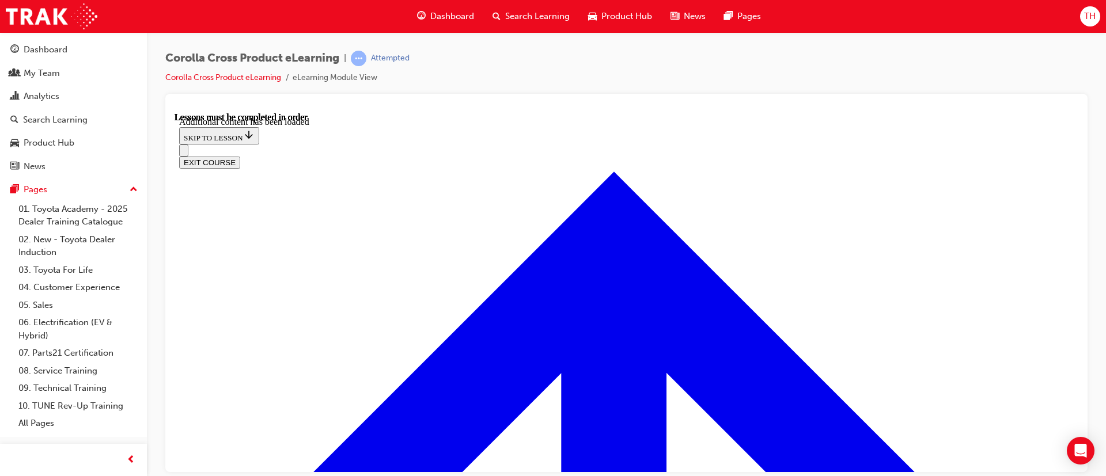
radio input "true"
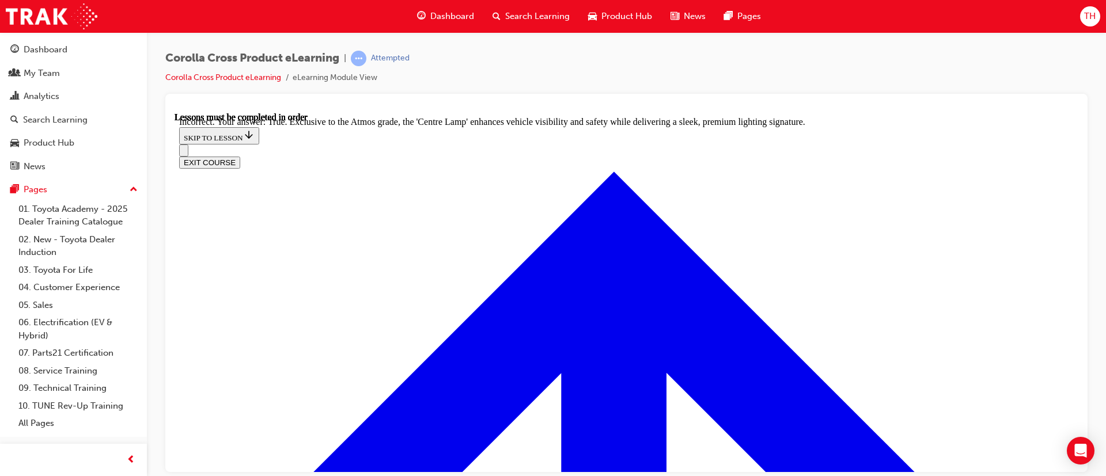
drag, startPoint x: 509, startPoint y: 299, endPoint x: 576, endPoint y: 351, distance: 84.2
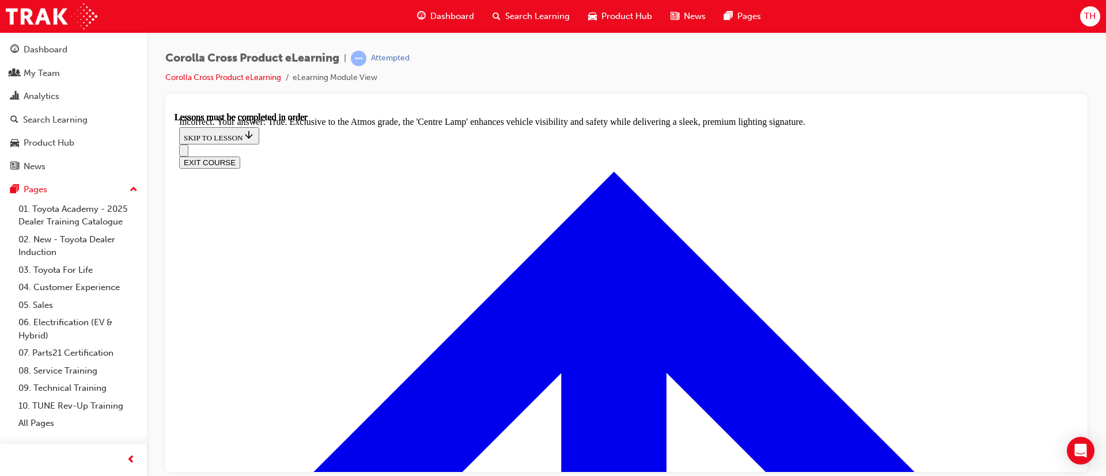
radio input "true"
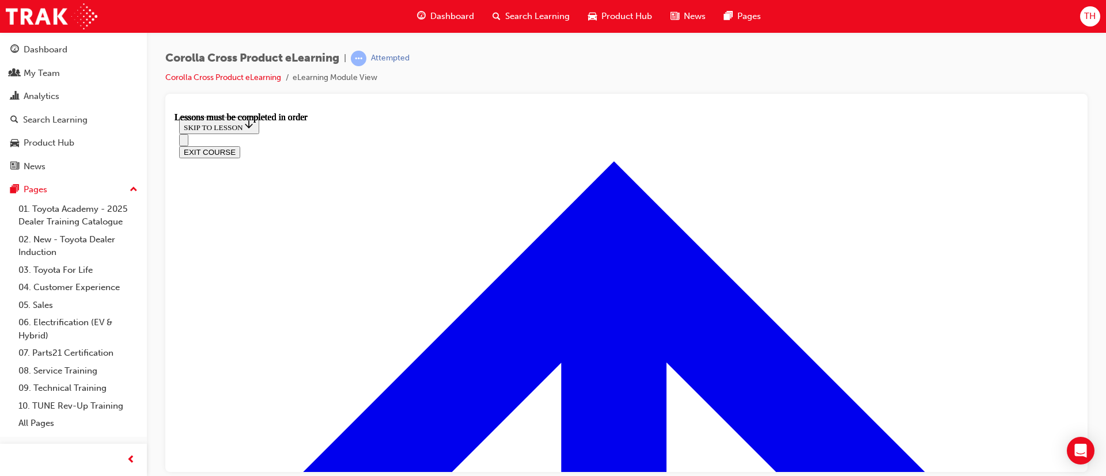
scroll to position [1037, 0]
drag, startPoint x: 364, startPoint y: 172, endPoint x: 378, endPoint y: 173, distance: 13.8
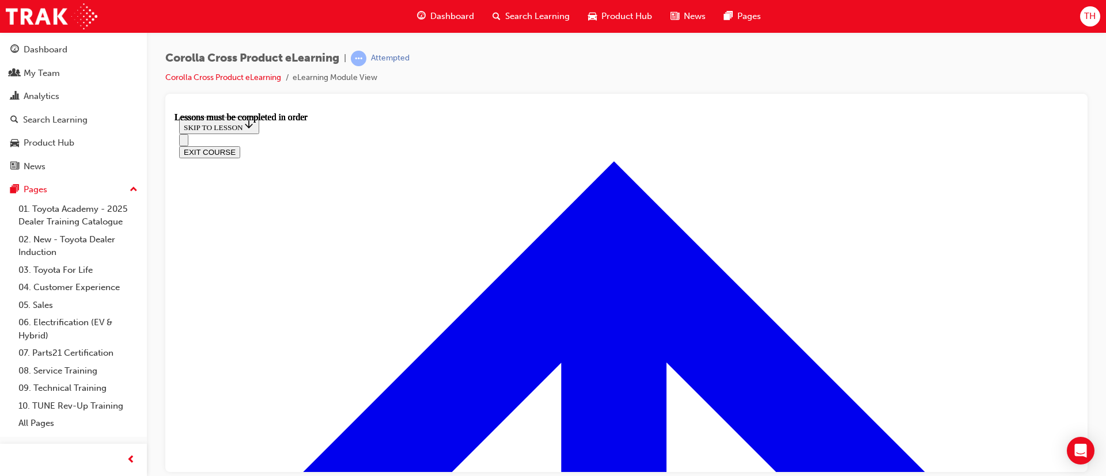
scroll to position [1037, 0]
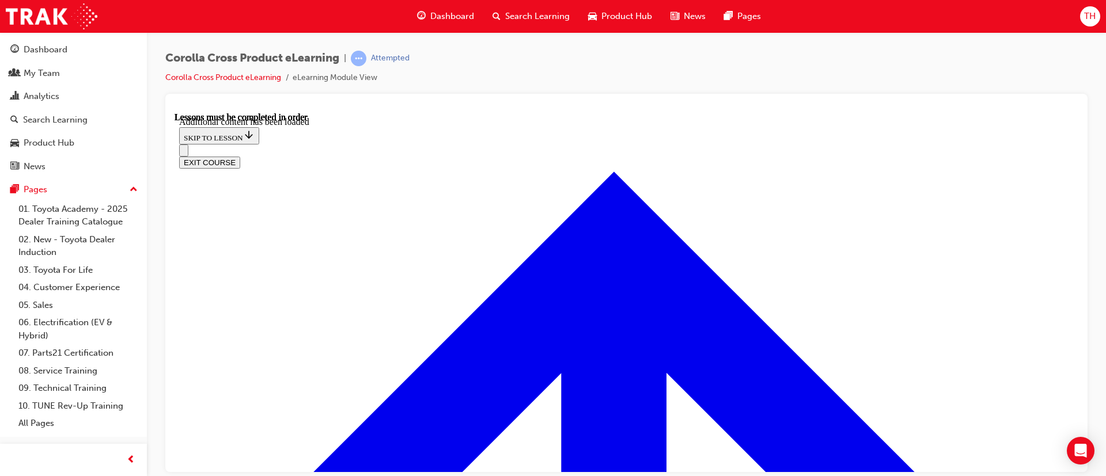
scroll to position [1408, 0]
radio input "true"
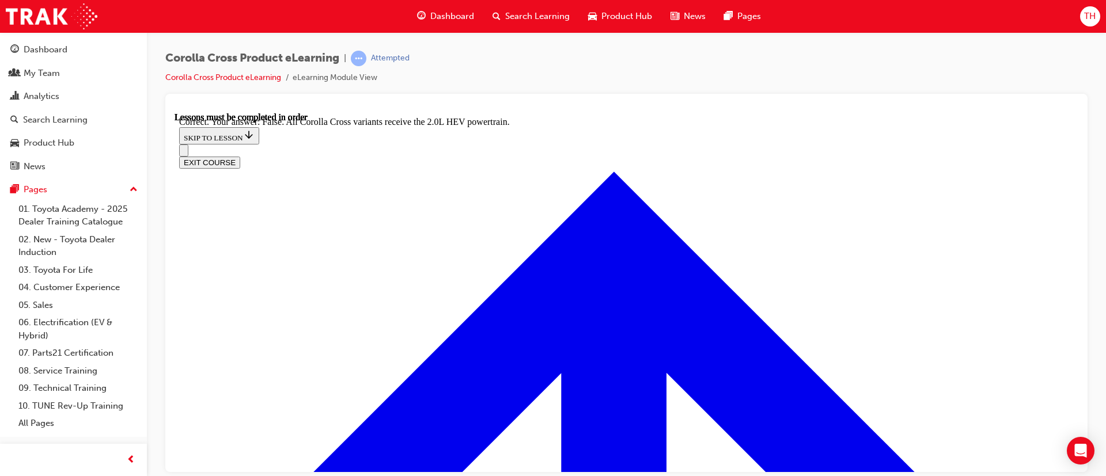
scroll to position [1664, 0]
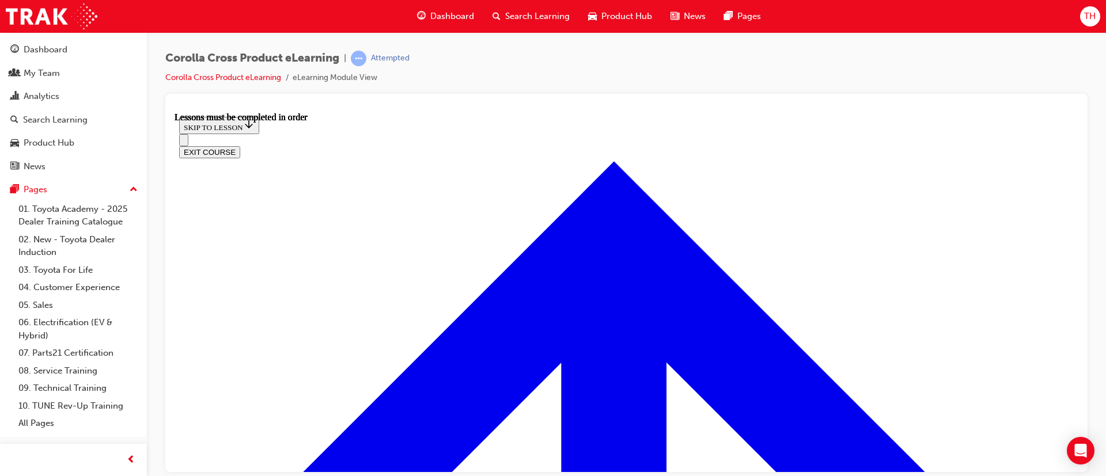
drag, startPoint x: 329, startPoint y: 287, endPoint x: 380, endPoint y: 298, distance: 51.7
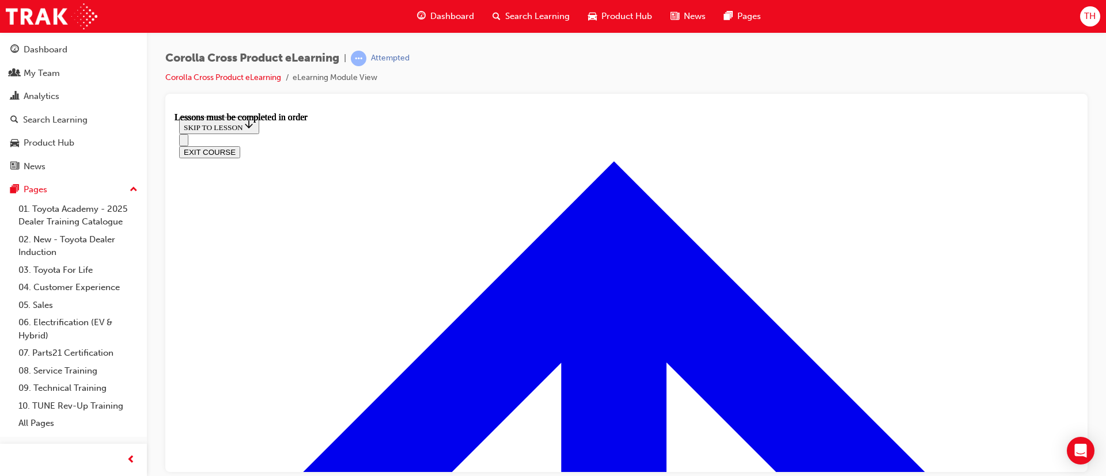
scroll to position [1198, 0]
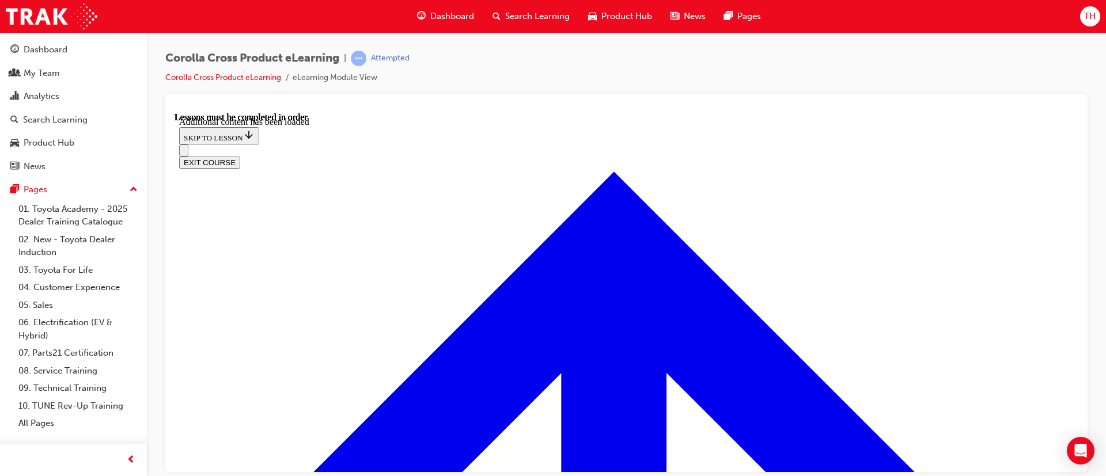
scroll to position [1505, 0]
radio input "true"
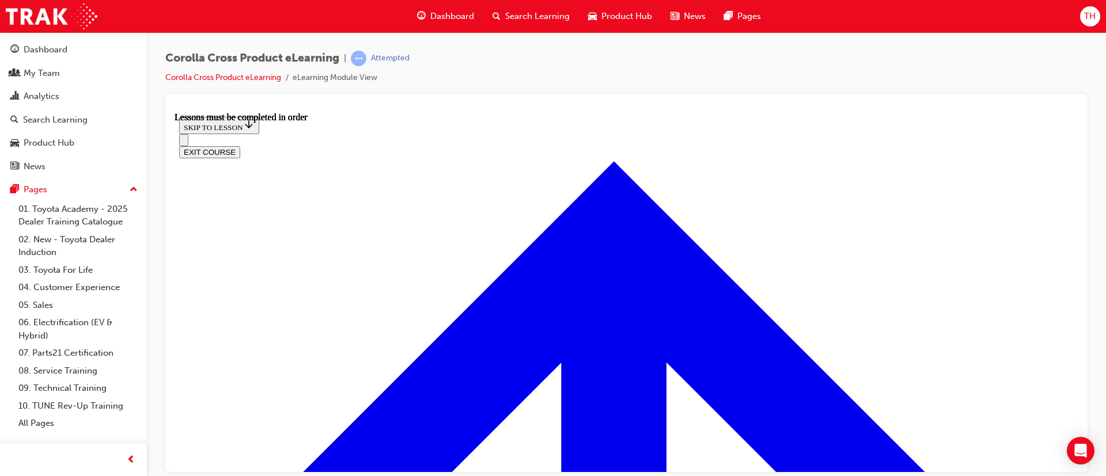
scroll to position [1077, 0]
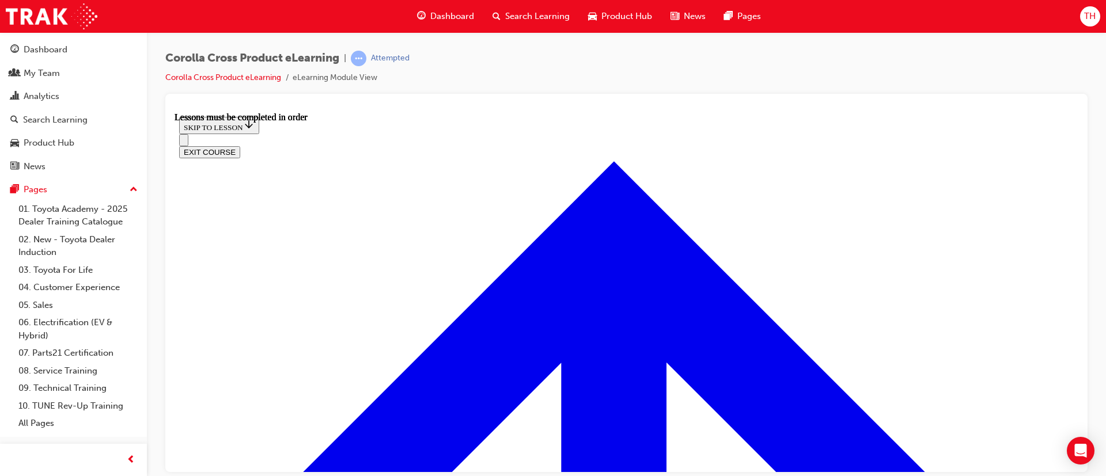
scroll to position [1336, 0]
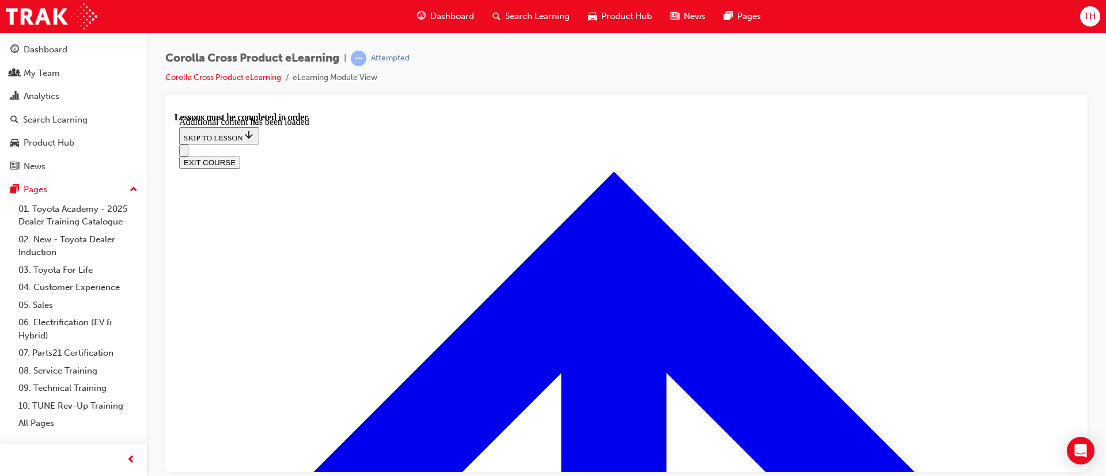
scroll to position [1893, 0]
radio input "true"
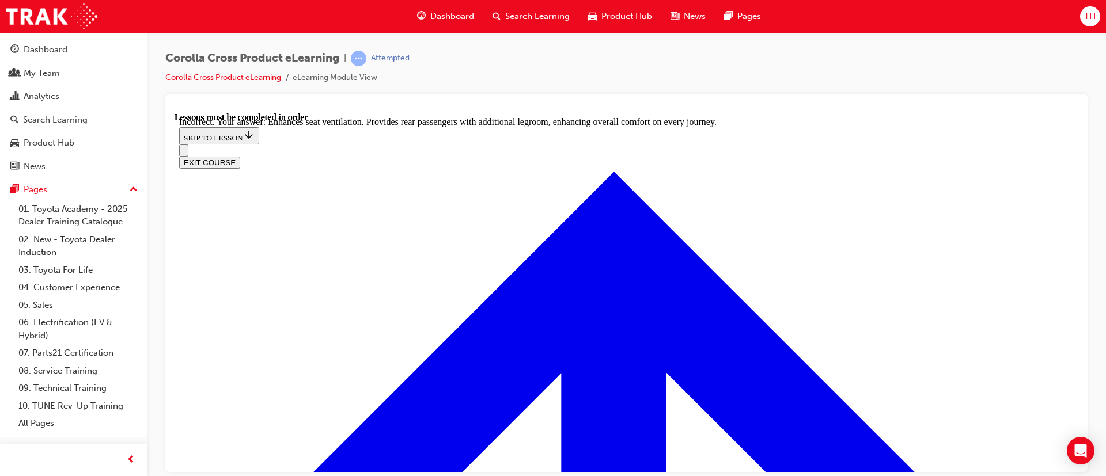
scroll to position [2069, 0]
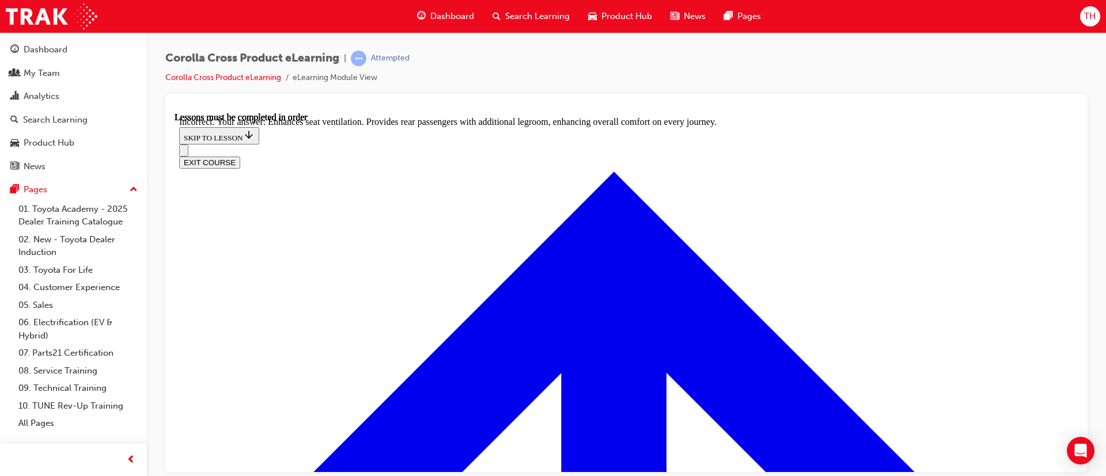
radio input "true"
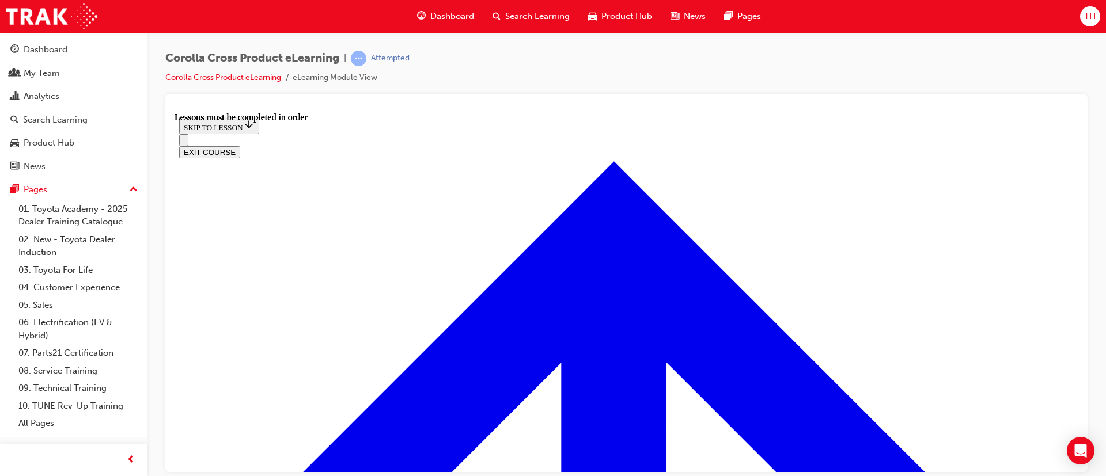
scroll to position [1054, 0]
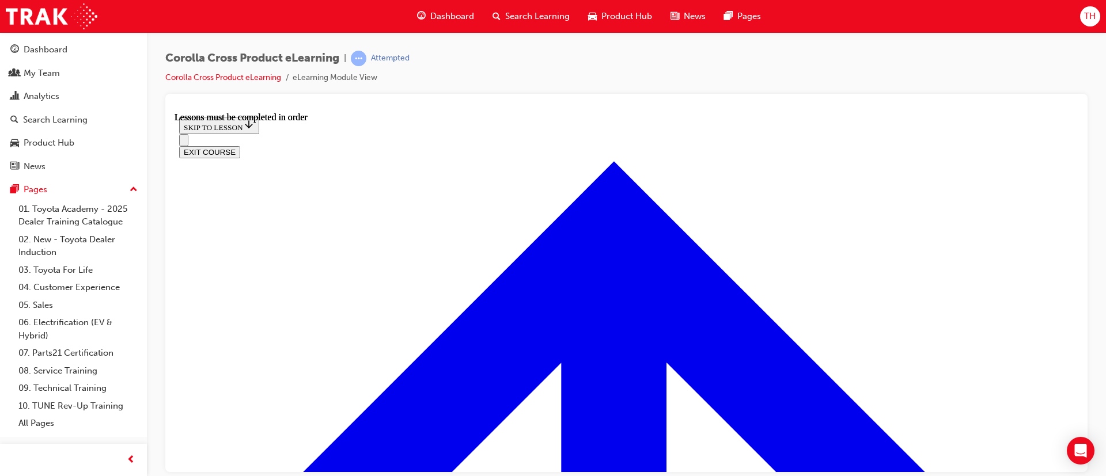
drag, startPoint x: 824, startPoint y: 241, endPoint x: 791, endPoint y: 265, distance: 40.8
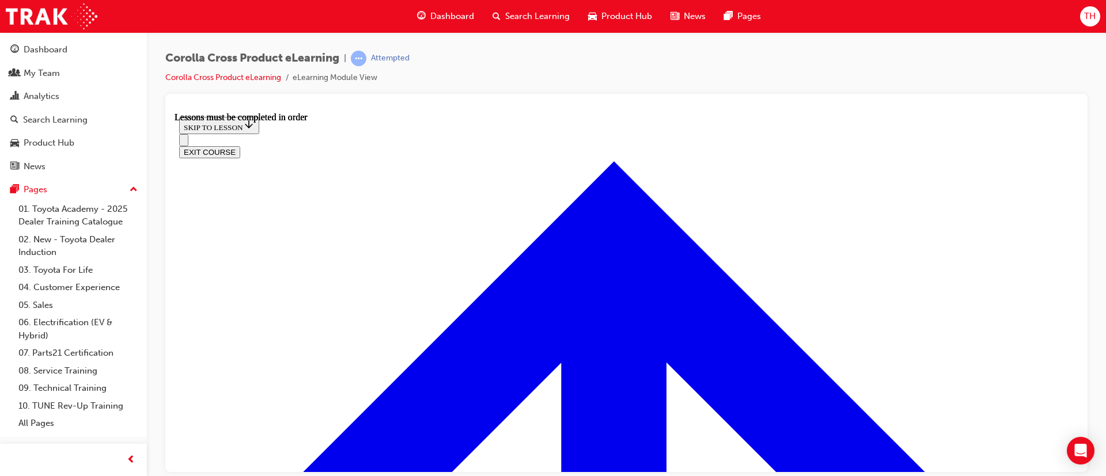
scroll to position [1418, 0]
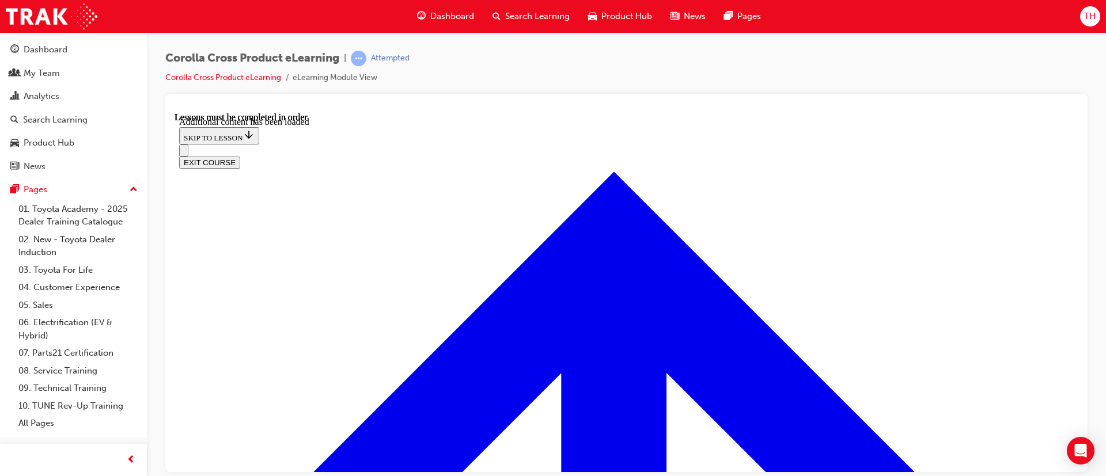
scroll to position [1745, 0]
radio input "true"
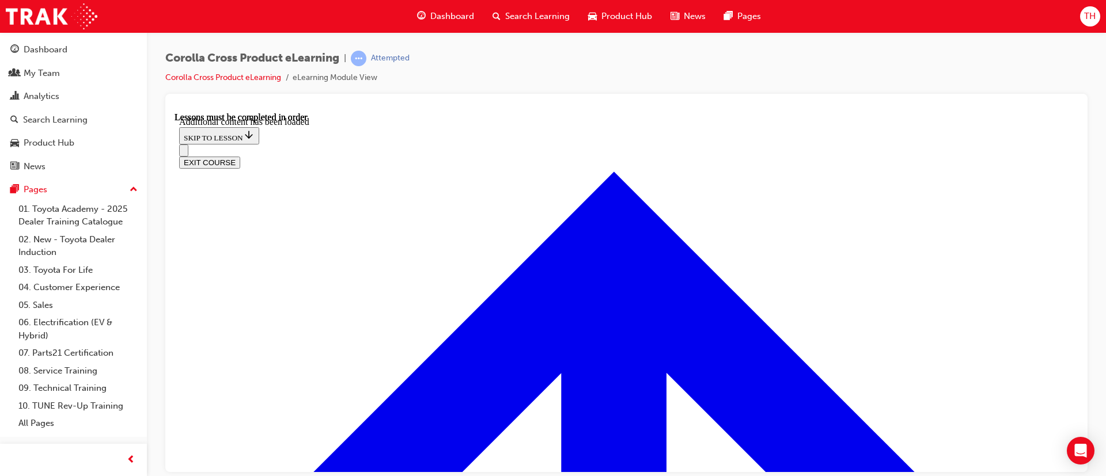
drag, startPoint x: 469, startPoint y: 181, endPoint x: 477, endPoint y: 194, distance: 15.0
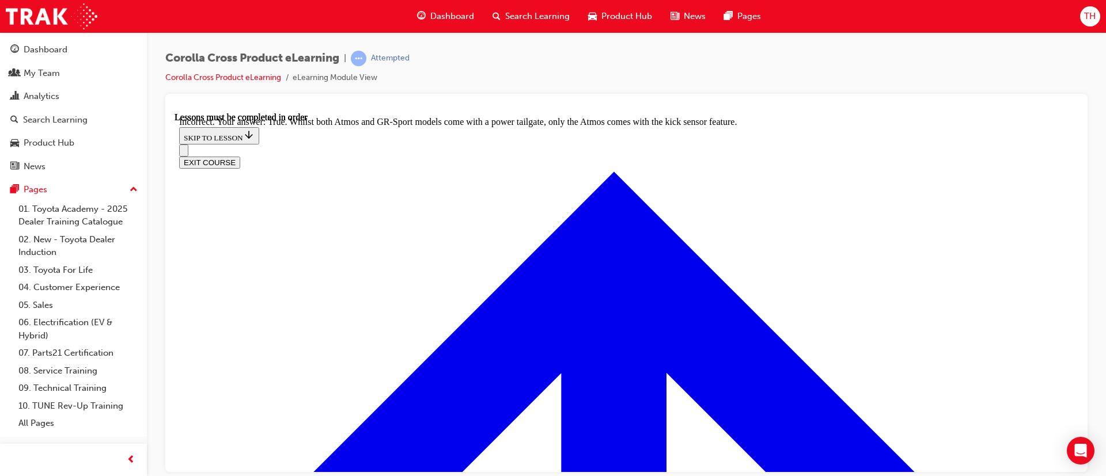
radio input "true"
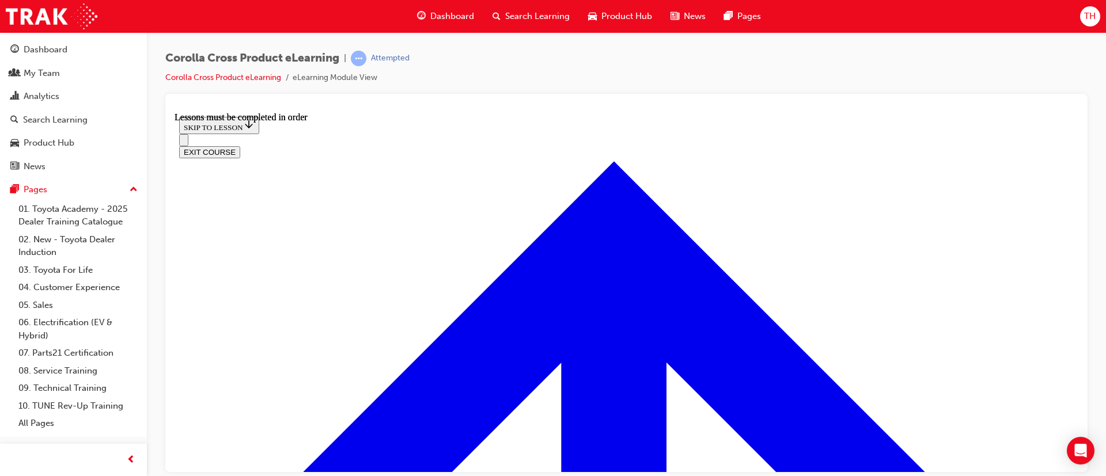
scroll to position [1132, 0]
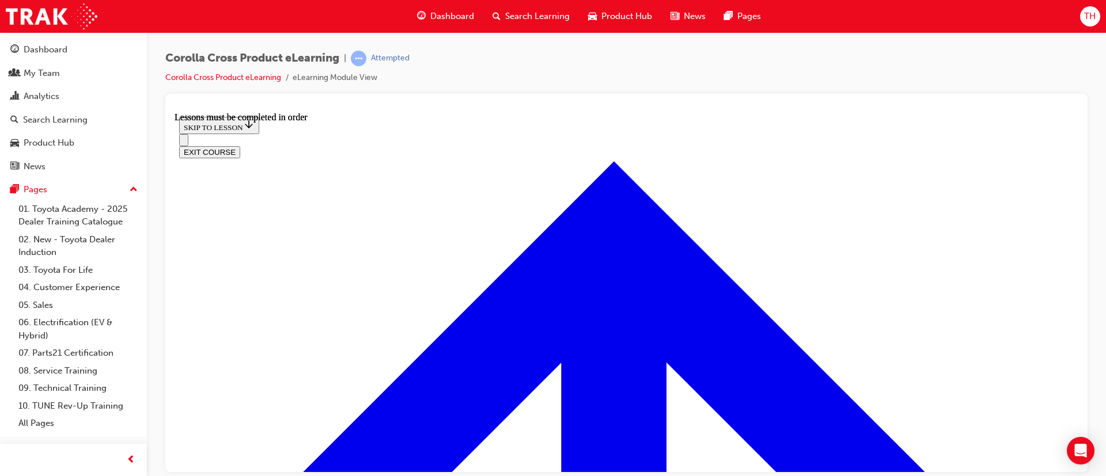
scroll to position [2215, 0]
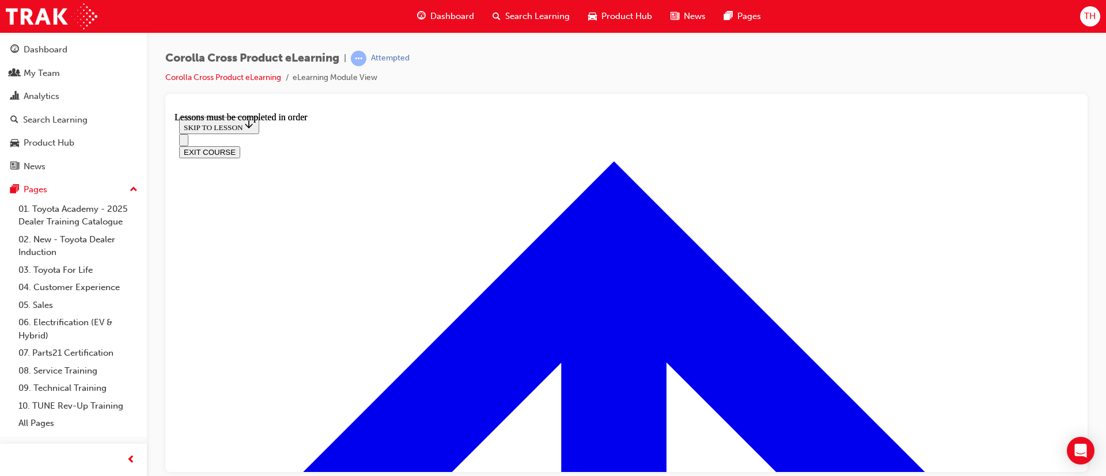
drag, startPoint x: 572, startPoint y: 259, endPoint x: 713, endPoint y: 232, distance: 143.7
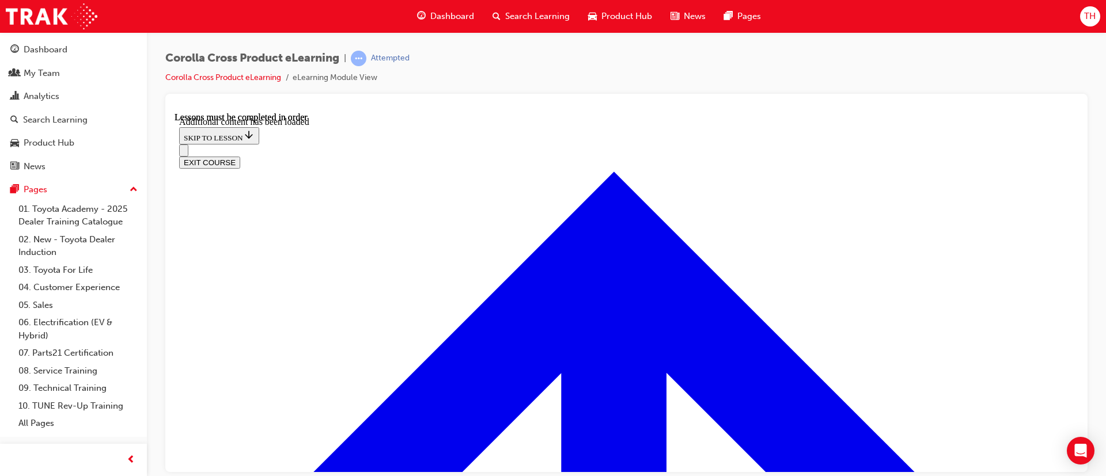
scroll to position [2791, 0]
checkbox input "true"
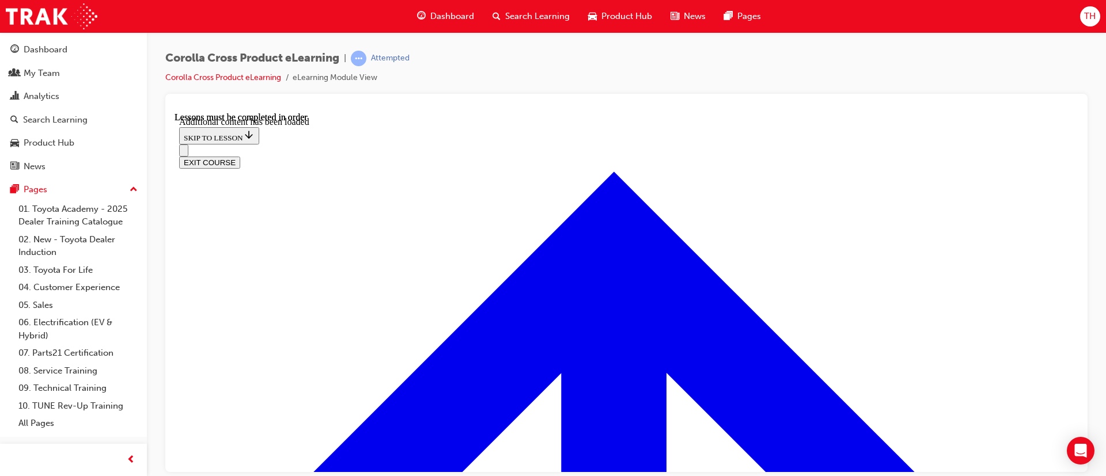
checkbox input "true"
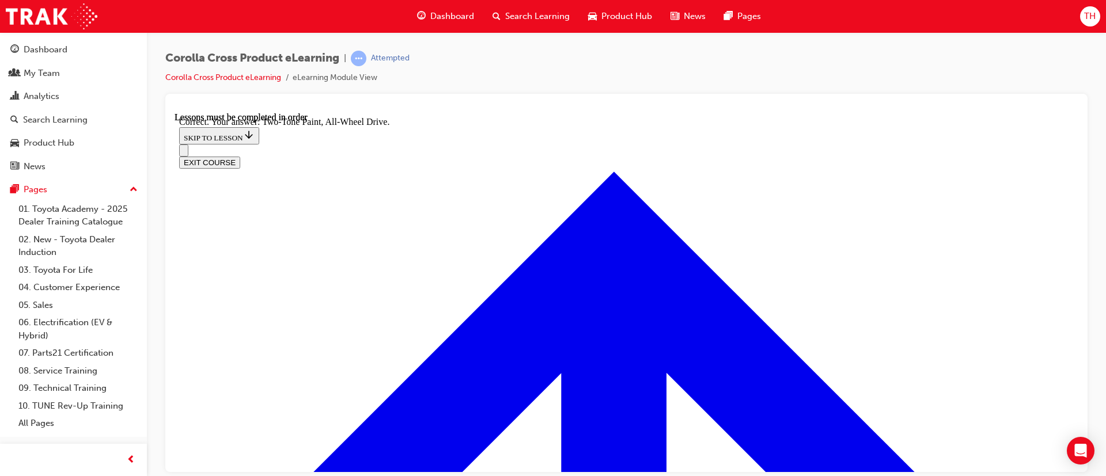
radio input "true"
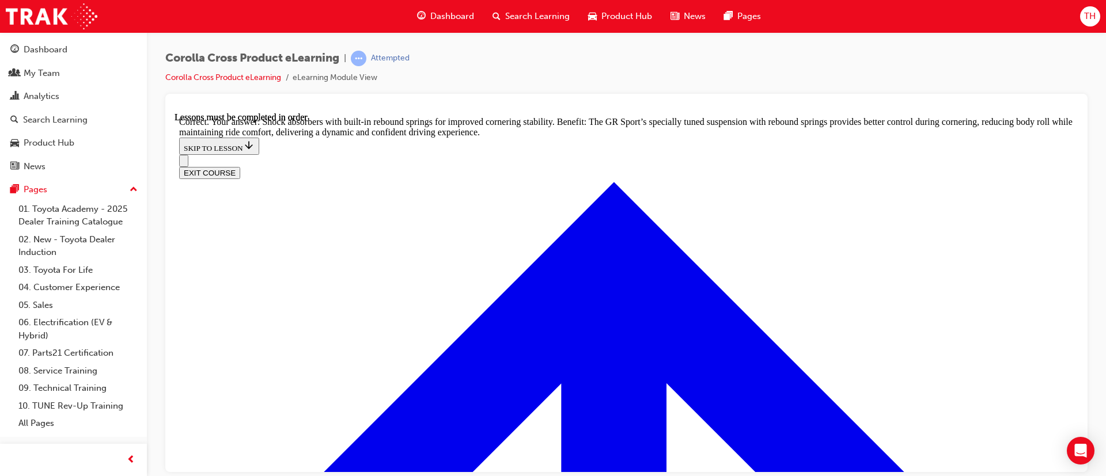
scroll to position [3721, 0]
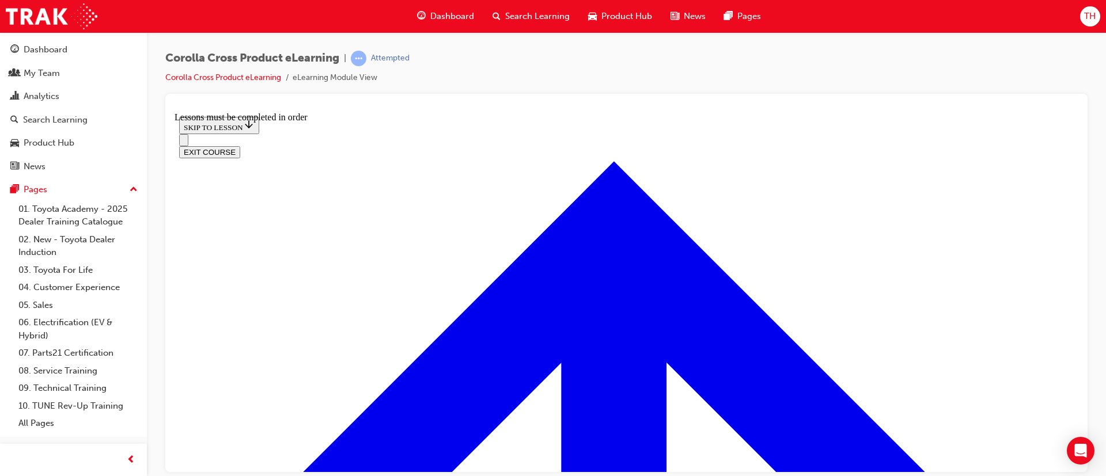
scroll to position [557, 0]
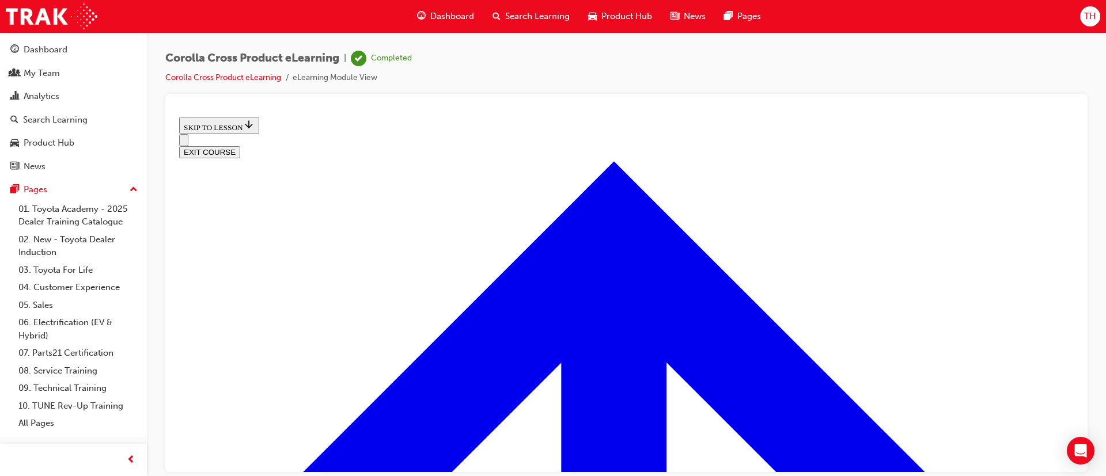
click at [240, 146] on button "EXIT COURSE" at bounding box center [209, 152] width 61 height 12
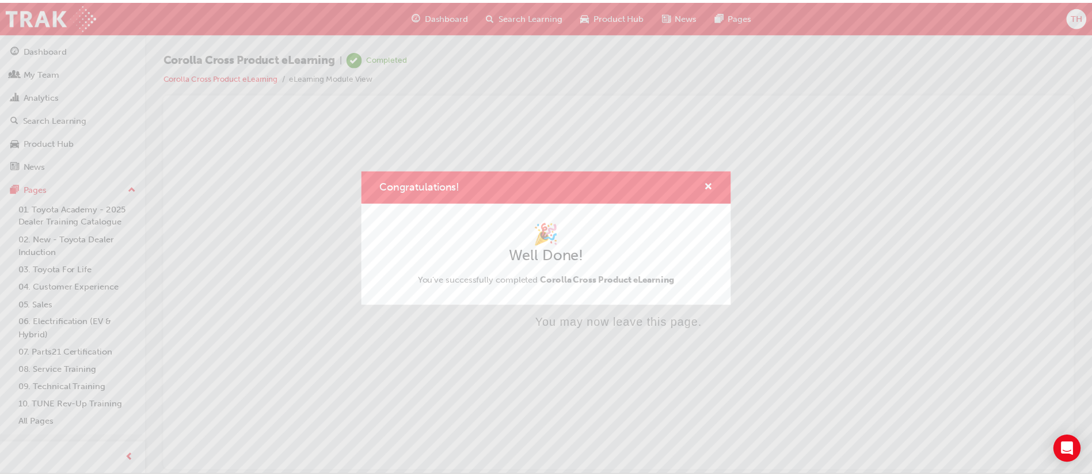
scroll to position [0, 0]
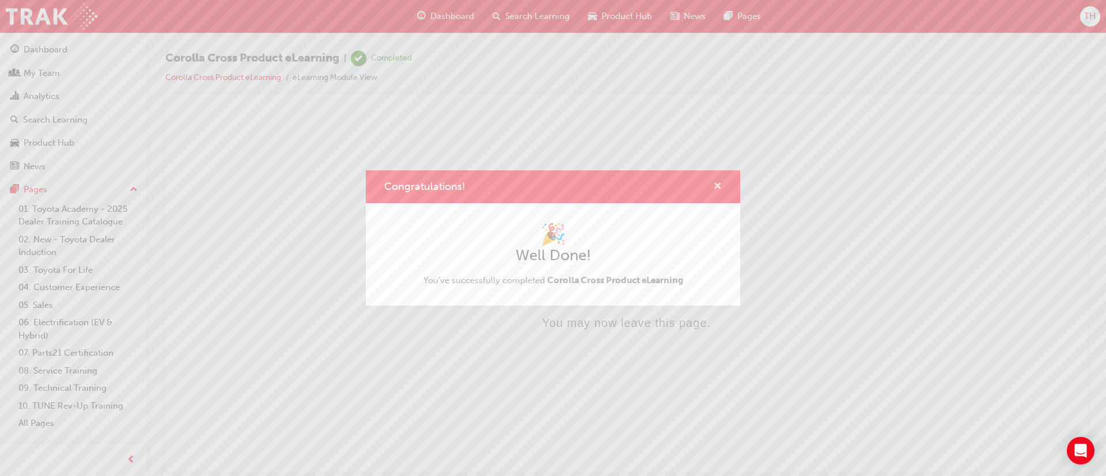
click at [717, 184] on span "cross-icon" at bounding box center [717, 187] width 9 height 10
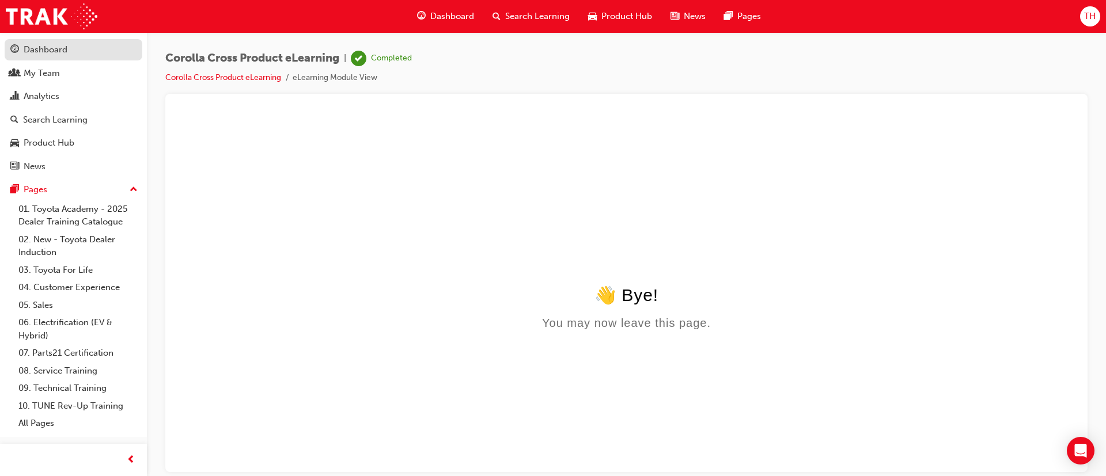
click at [51, 50] on div "Dashboard" at bounding box center [46, 49] width 44 height 13
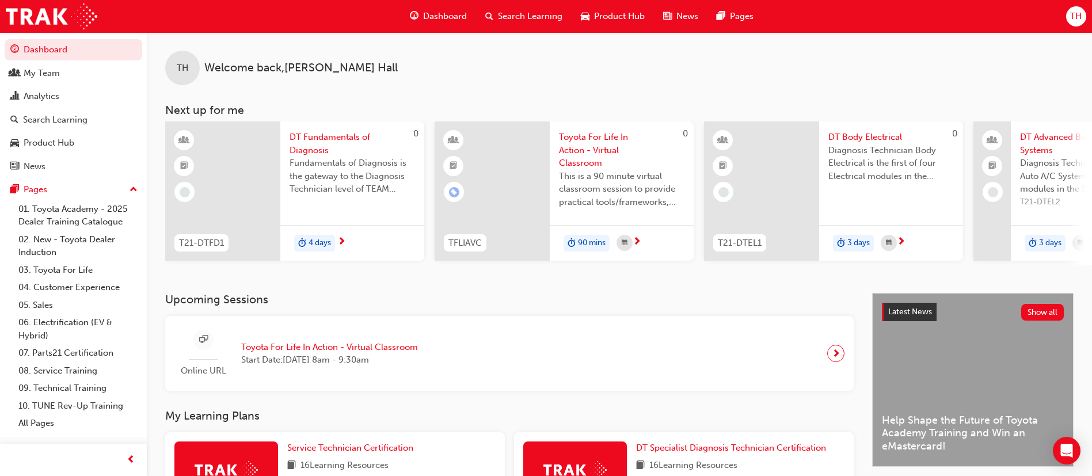
click at [439, 23] on div "Dashboard" at bounding box center [438, 17] width 75 height 24
click at [1080, 20] on span "TH" at bounding box center [1077, 16] width 12 height 13
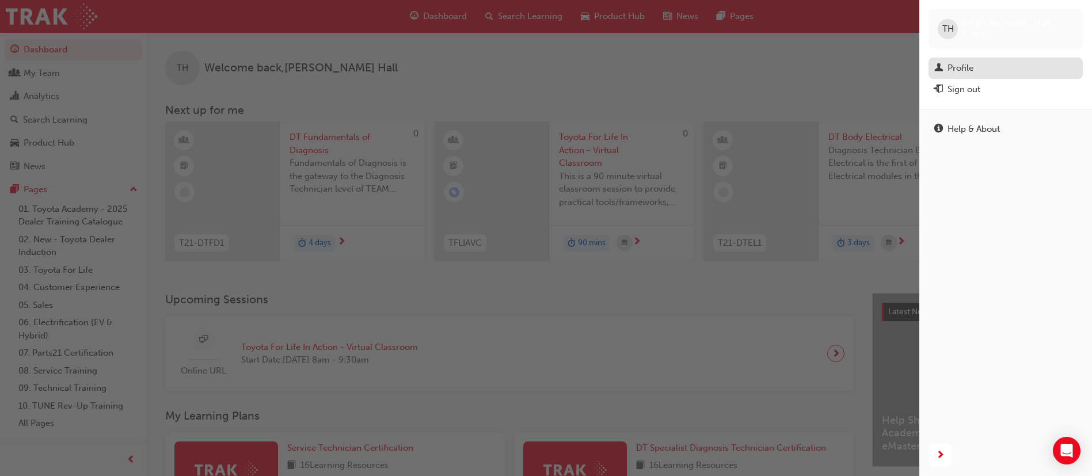
click at [978, 63] on div "Profile" at bounding box center [1006, 68] width 143 height 14
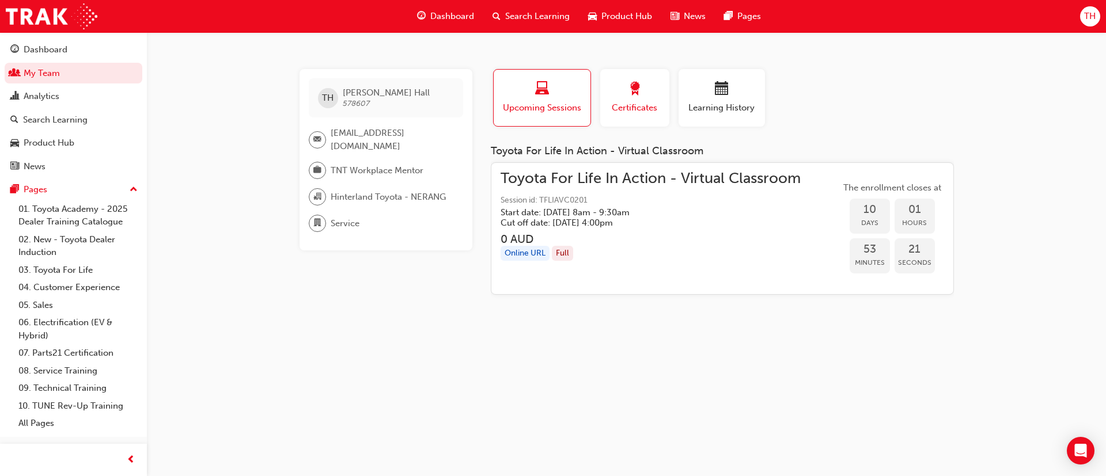
click at [631, 107] on span "Certificates" at bounding box center [635, 107] width 52 height 13
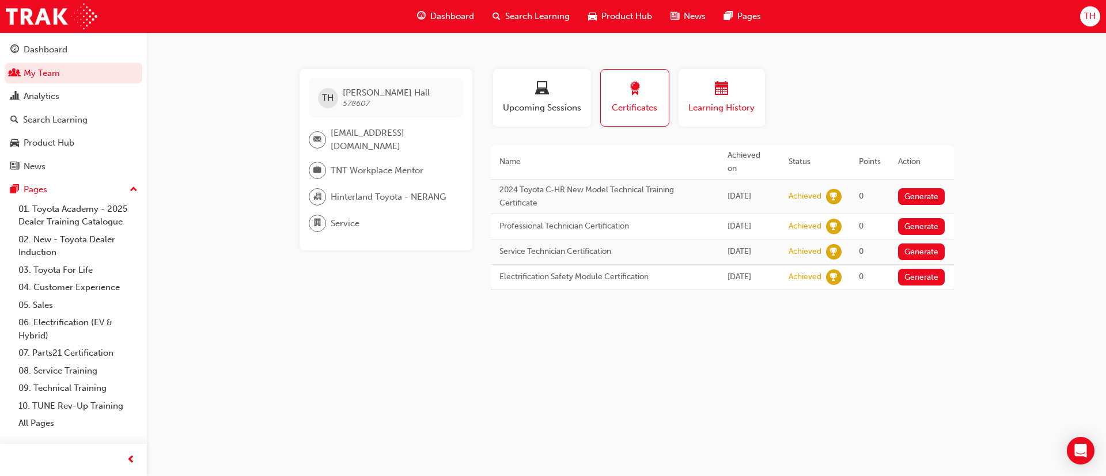
click at [704, 105] on span "Learning History" at bounding box center [721, 107] width 69 height 13
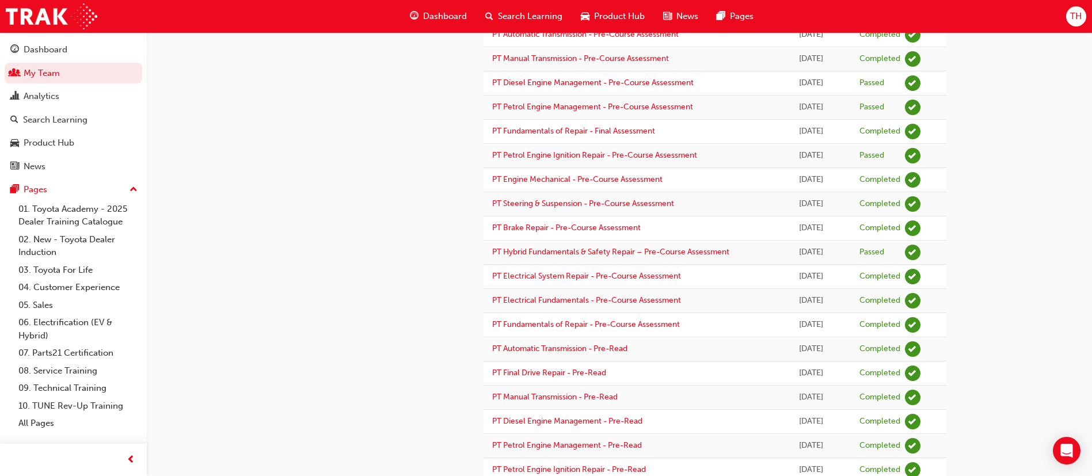
scroll to position [1101, 0]
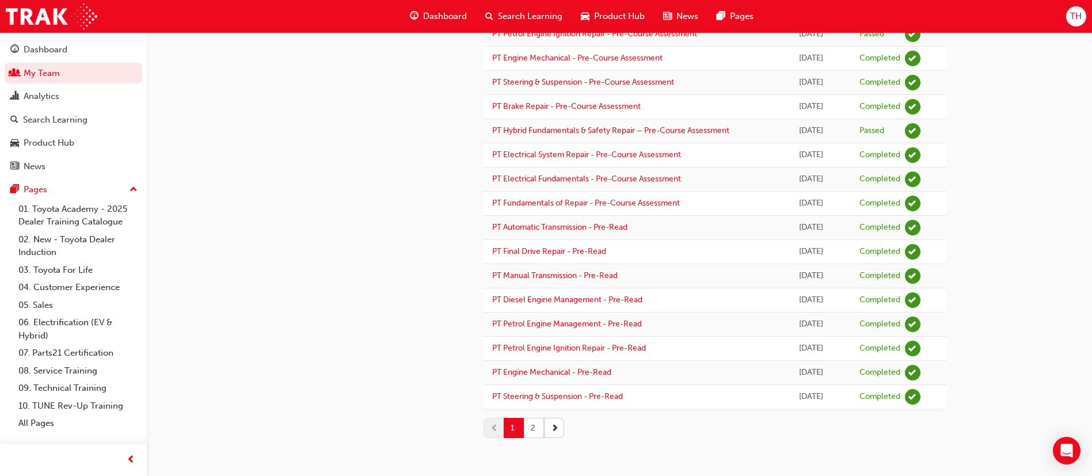
click at [534, 430] on button "2" at bounding box center [534, 428] width 20 height 20
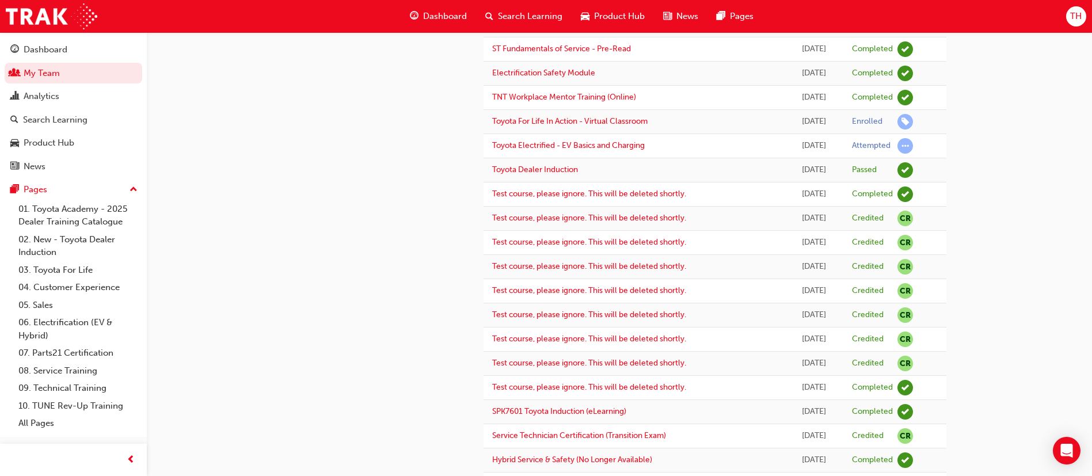
scroll to position [655, 0]
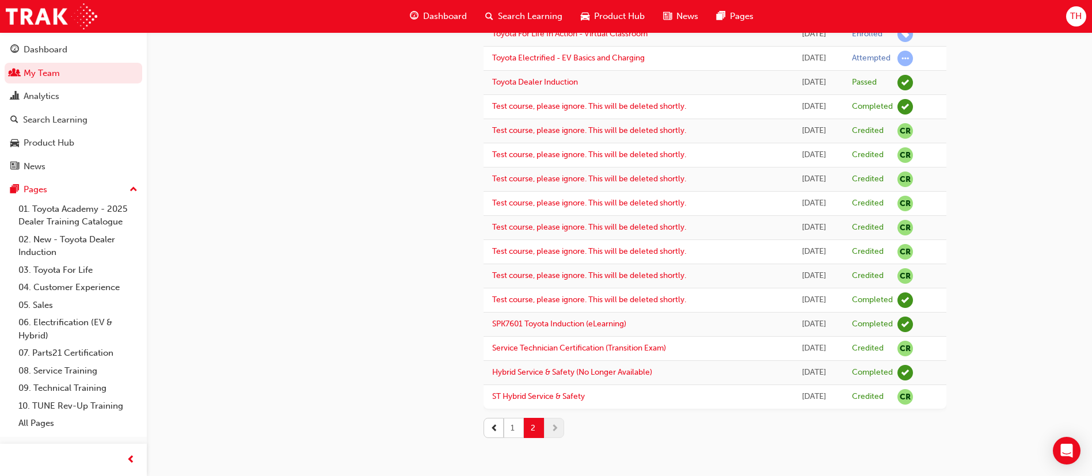
click at [517, 426] on button "1" at bounding box center [514, 428] width 20 height 20
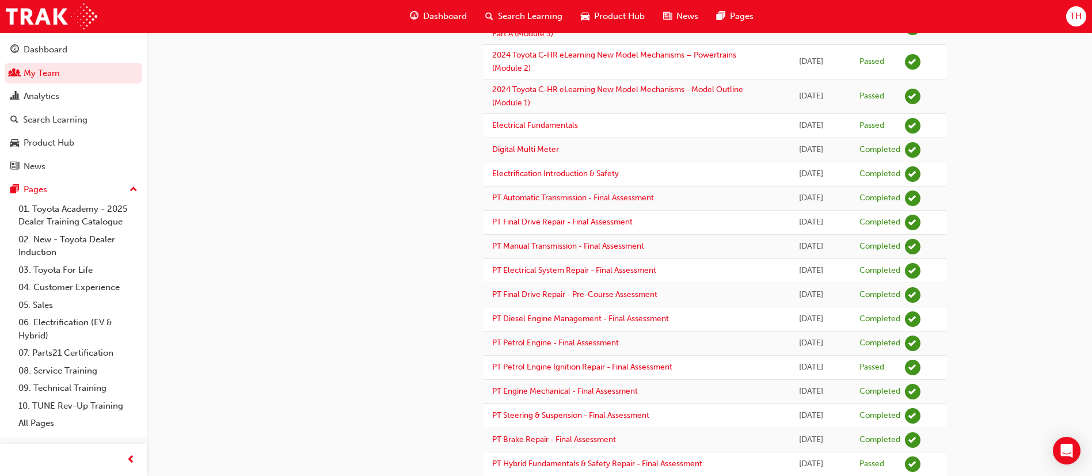
scroll to position [432, 0]
